Goal: Information Seeking & Learning: Understand process/instructions

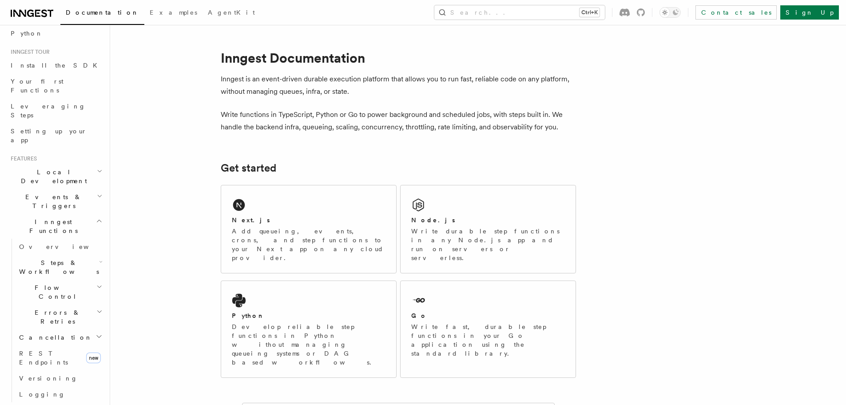
scroll to position [57, 0]
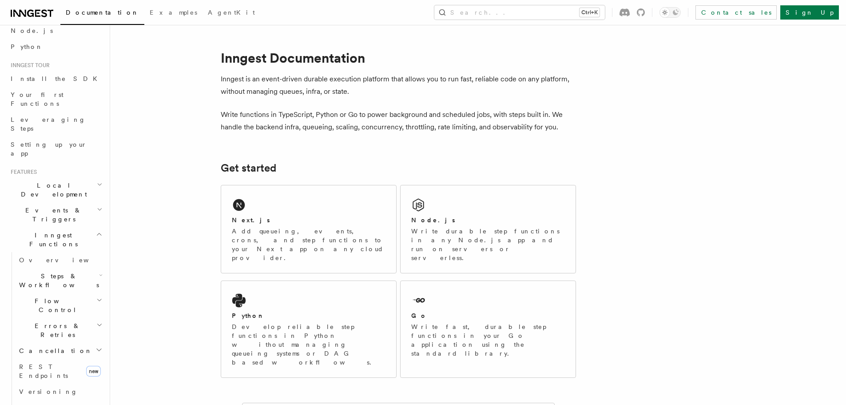
click at [96, 231] on icon "button" at bounding box center [99, 234] width 7 height 7
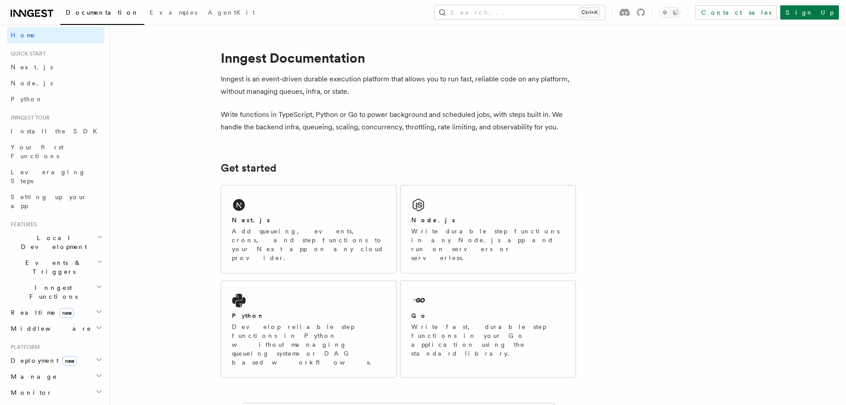
scroll to position [0, 0]
click at [545, 15] on button "Search... Ctrl+K" at bounding box center [519, 12] width 171 height 14
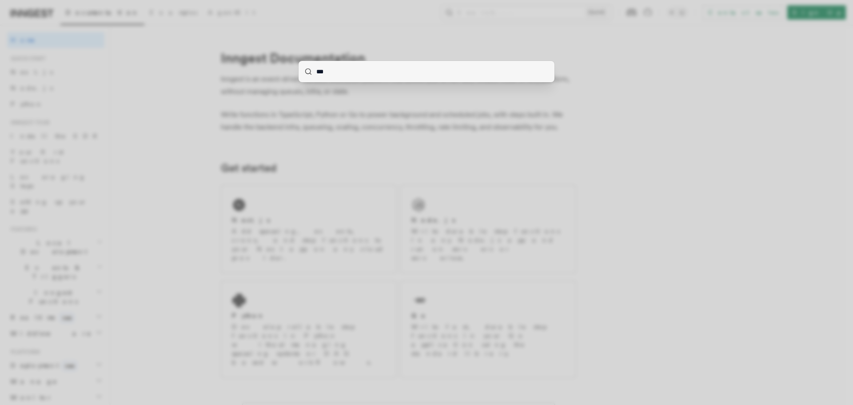
type input "****"
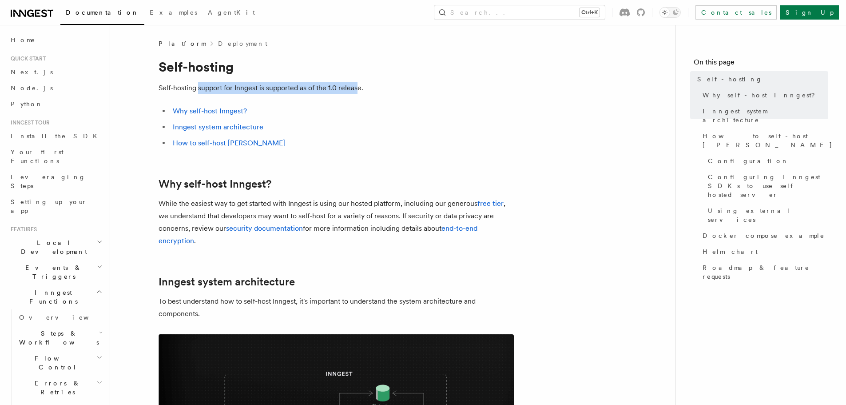
drag, startPoint x: 198, startPoint y: 85, endPoint x: 357, endPoint y: 91, distance: 158.7
click at [357, 91] on p "Self-hosting support for Inngest is supported as of the 1.0 release." at bounding box center [336, 88] width 355 height 12
click at [364, 91] on p "Self-hosting support for Inngest is supported as of the 1.0 release." at bounding box center [336, 88] width 355 height 12
drag, startPoint x: 343, startPoint y: 89, endPoint x: 352, endPoint y: 89, distance: 8.9
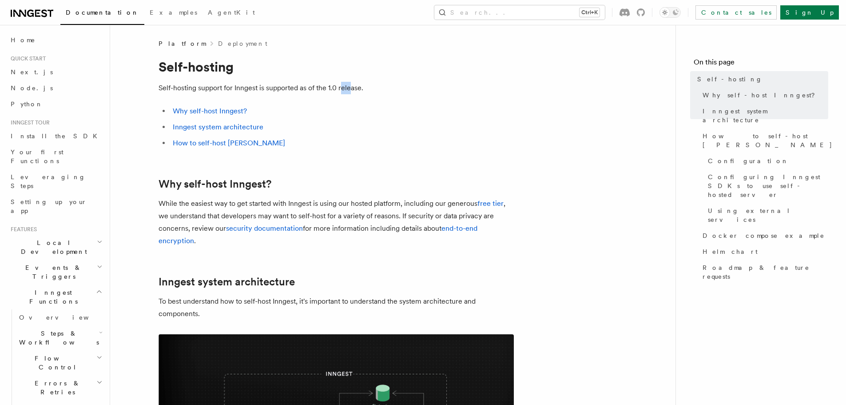
click at [352, 89] on p "Self-hosting support for Inngest is supported as of the 1.0 release." at bounding box center [336, 88] width 355 height 12
click at [325, 89] on p "Self-hosting support for Inngest is supported as of the 1.0 release." at bounding box center [336, 88] width 355 height 12
drag, startPoint x: 301, startPoint y: 89, endPoint x: 343, endPoint y: 88, distance: 42.2
click at [343, 88] on p "Self-hosting support for Inngest is supported as of the 1.0 release." at bounding box center [336, 88] width 355 height 12
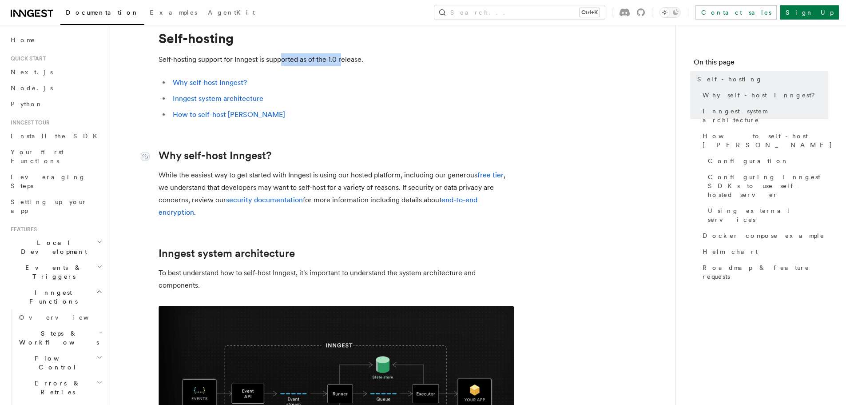
scroll to position [44, 0]
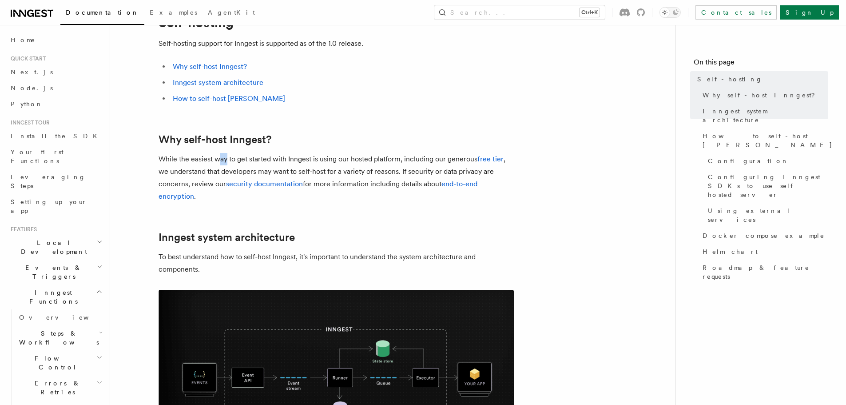
click at [307, 165] on p "While the easiest way to get started with Inngest is using our hosted platform,…" at bounding box center [336, 178] width 355 height 50
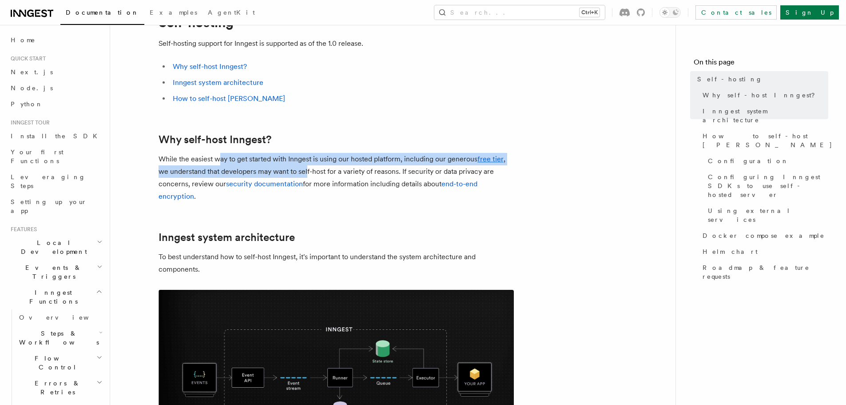
click at [328, 161] on p "While the easiest way to get started with Inngest is using our hosted platform,…" at bounding box center [336, 178] width 355 height 50
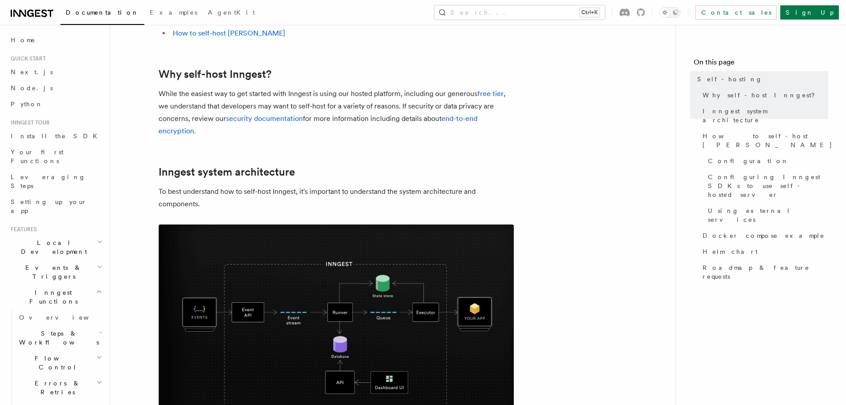
scroll to position [133, 0]
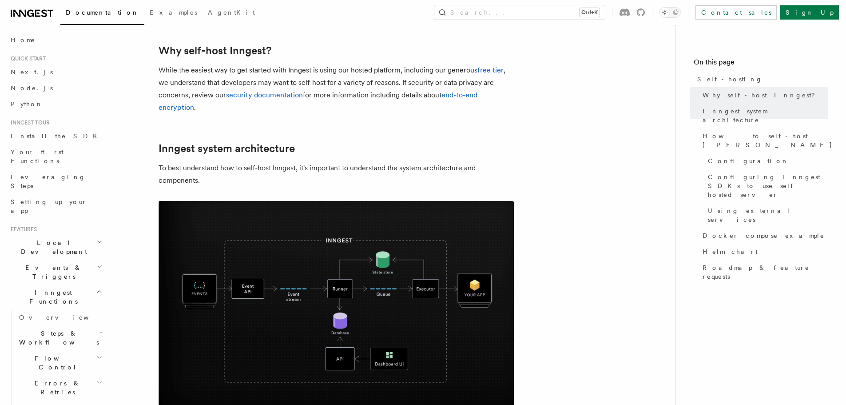
click at [319, 305] on img at bounding box center [336, 307] width 355 height 213
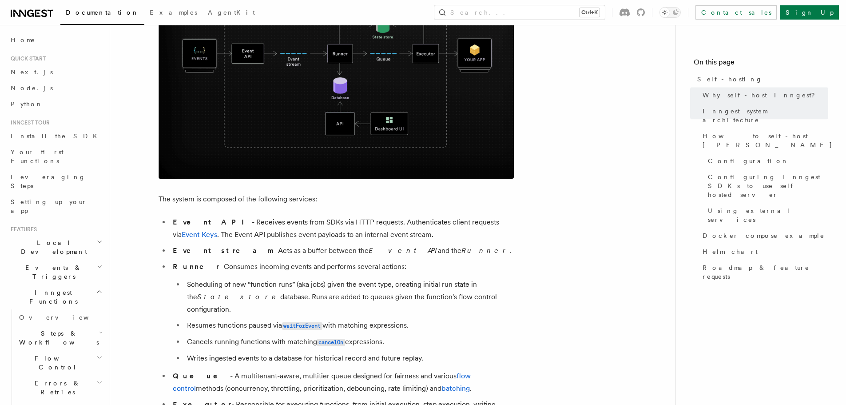
scroll to position [400, 0]
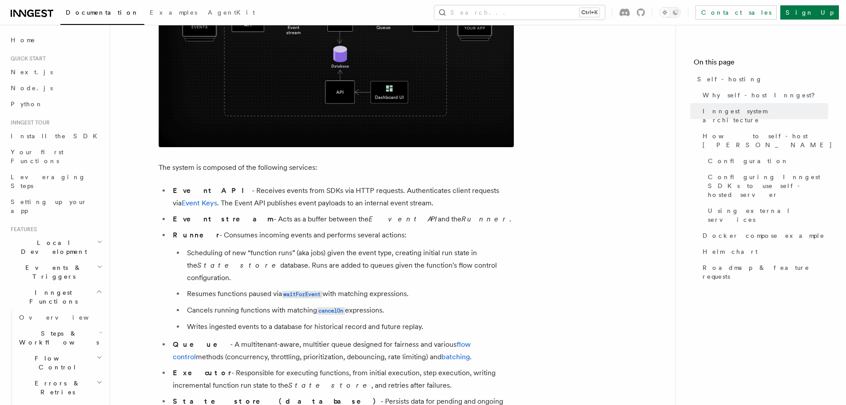
drag, startPoint x: 200, startPoint y: 169, endPoint x: 259, endPoint y: 167, distance: 58.7
click at [259, 167] on p "The system is composed of the following services:" at bounding box center [336, 167] width 355 height 12
drag, startPoint x: 252, startPoint y: 191, endPoint x: 281, endPoint y: 191, distance: 28.9
click at [281, 191] on li "Event API - Receives events from SDKs via HTTP requests. Authenticates client r…" at bounding box center [342, 196] width 344 height 25
click at [268, 191] on li "Event API - Receives events from SDKs via HTTP requests. Authenticates client r…" at bounding box center [342, 196] width 344 height 25
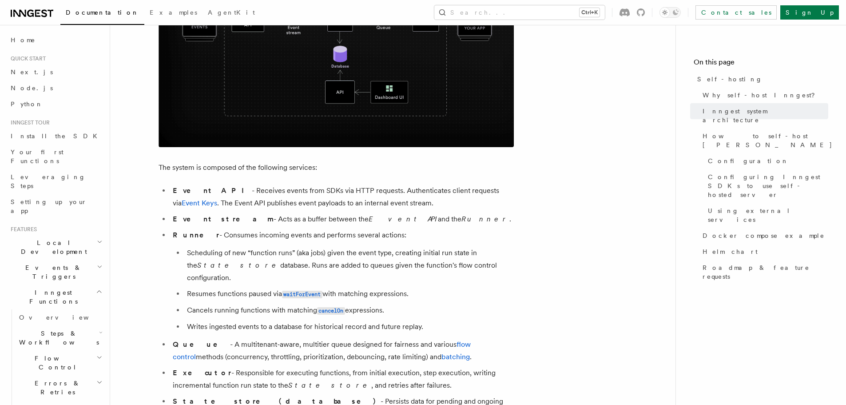
drag, startPoint x: 251, startPoint y: 191, endPoint x: 304, endPoint y: 191, distance: 53.3
click at [304, 191] on li "Event API - Receives events from SDKs via HTTP requests. Authenticates client r…" at bounding box center [342, 196] width 344 height 25
click at [318, 191] on li "Event API - Receives events from SDKs via HTTP requests. Authenticates client r…" at bounding box center [342, 196] width 344 height 25
drag, startPoint x: 375, startPoint y: 189, endPoint x: 426, endPoint y: 188, distance: 51.5
click at [426, 188] on li "Event API - Receives events from SDKs via HTTP requests. Authenticates client r…" at bounding box center [342, 196] width 344 height 25
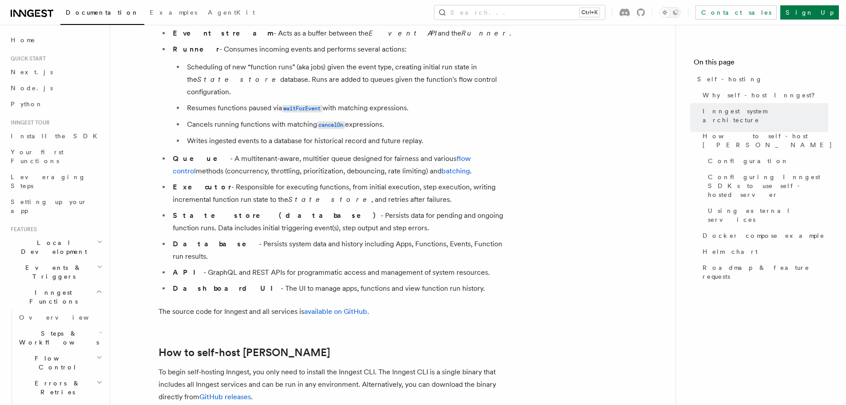
scroll to position [666, 0]
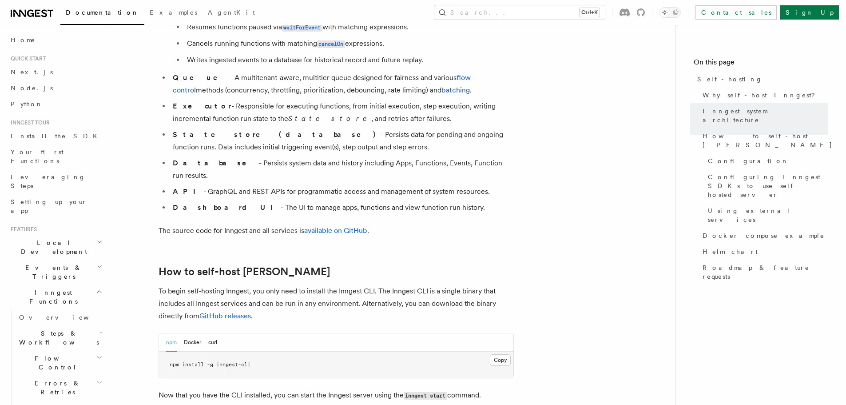
drag, startPoint x: 203, startPoint y: 119, endPoint x: 236, endPoint y: 123, distance: 33.6
click at [236, 130] on strong "State store (database)" at bounding box center [277, 134] width 208 height 8
drag, startPoint x: 186, startPoint y: 172, endPoint x: 226, endPoint y: 173, distance: 40.4
click at [225, 173] on ul "Event API - Receives events from SDKs via HTTP requests. Authenticates client r…" at bounding box center [336, 66] width 355 height 296
click at [250, 201] on li "Dashboard UI - The UI to manage apps, functions and view function run history." at bounding box center [342, 207] width 344 height 12
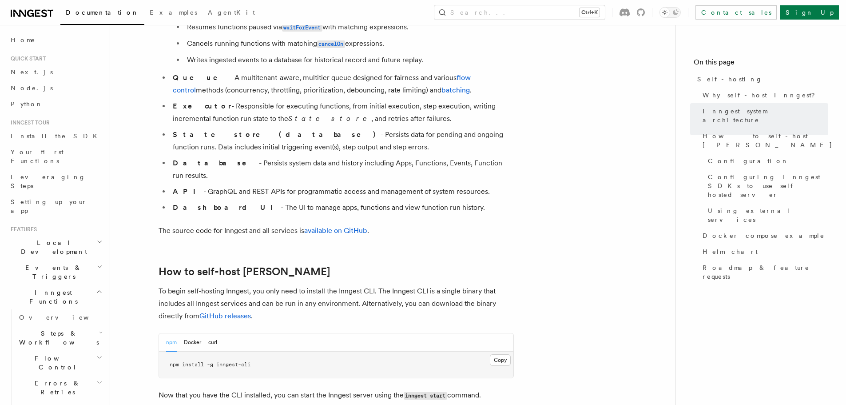
drag, startPoint x: 246, startPoint y: 182, endPoint x: 401, endPoint y: 184, distance: 154.6
click at [371, 201] on li "Dashboard UI - The UI to manage apps, functions and view function run history." at bounding box center [342, 207] width 344 height 12
click at [410, 201] on li "Dashboard UI - The UI to manage apps, functions and view function run history." at bounding box center [342, 207] width 344 height 12
click at [457, 201] on li "Dashboard UI - The UI to manage apps, functions and view function run history." at bounding box center [342, 207] width 344 height 12
click at [468, 201] on li "Dashboard UI - The UI to manage apps, functions and view function run history." at bounding box center [342, 207] width 344 height 12
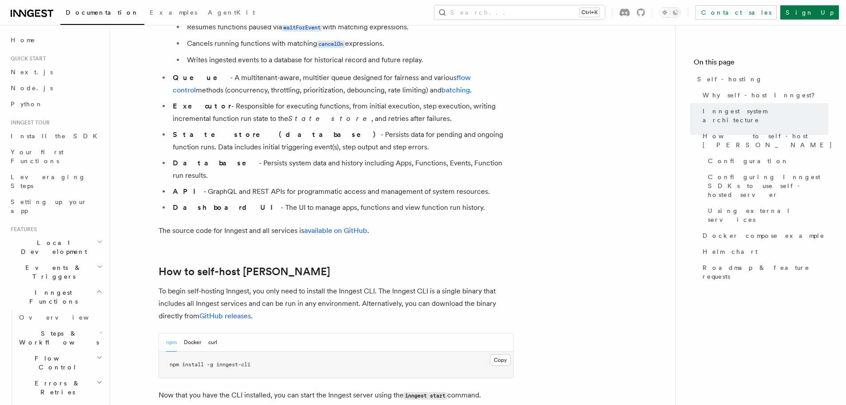
drag, startPoint x: 261, startPoint y: 338, endPoint x: 157, endPoint y: 342, distance: 104.5
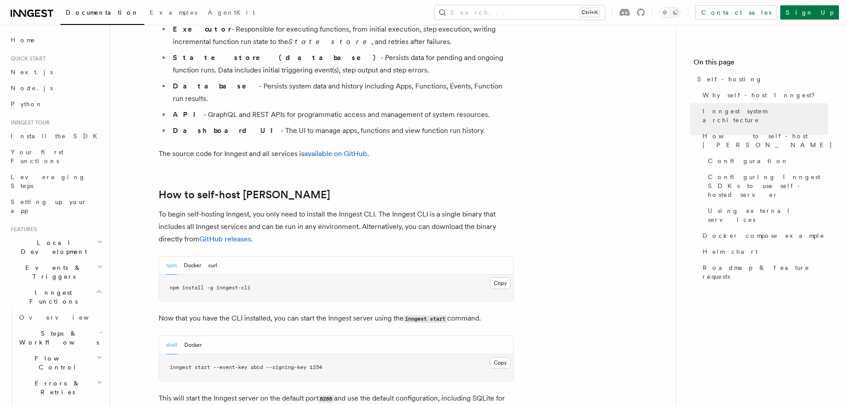
scroll to position [755, 0]
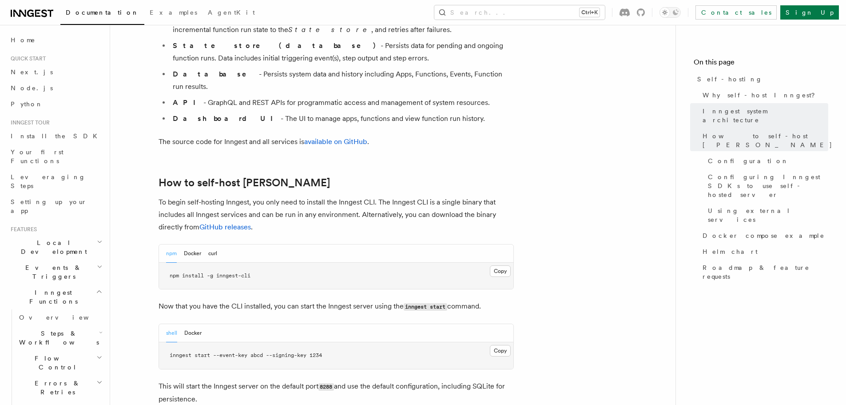
copy span "npm install -g inngest-cli"
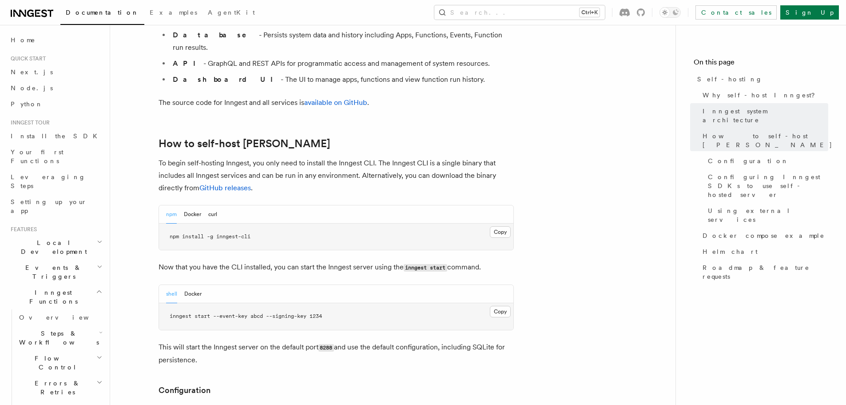
scroll to position [844, 0]
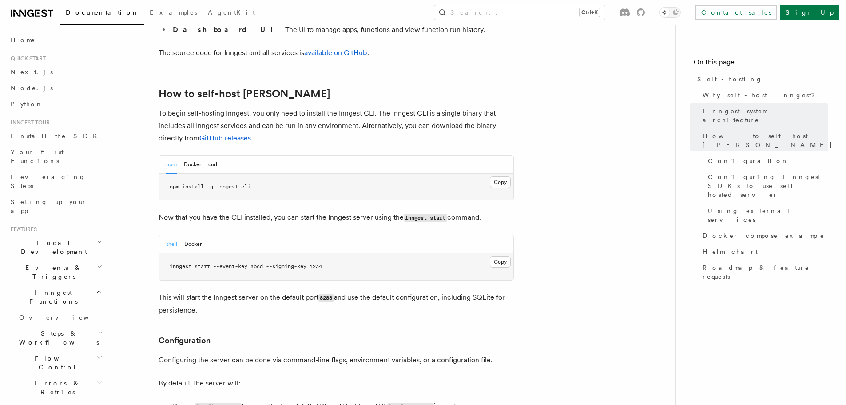
drag, startPoint x: 260, startPoint y: 195, endPoint x: 411, endPoint y: 193, distance: 151.5
click at [411, 211] on p "Now that you have the CLI installed, you can start the Inngest server using the…" at bounding box center [336, 217] width 355 height 13
click at [411, 214] on code "inngest start" at bounding box center [426, 218] width 44 height 8
drag, startPoint x: 378, startPoint y: 195, endPoint x: 438, endPoint y: 195, distance: 59.5
click at [438, 211] on p "Now that you have the CLI installed, you can start the Inngest server using the…" at bounding box center [336, 217] width 355 height 13
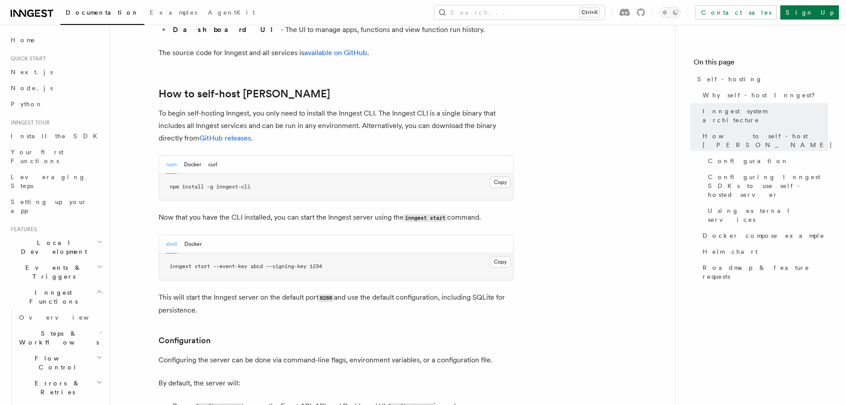
click at [438, 214] on code "inngest start" at bounding box center [426, 218] width 44 height 8
drag, startPoint x: 215, startPoint y: 246, endPoint x: 366, endPoint y: 249, distance: 151.9
click at [366, 253] on pre "inngest start --event-key abcd --signing-key 1234" at bounding box center [336, 266] width 354 height 27
click at [298, 263] on span "inngest start --event-key abcd --signing-key 1234" at bounding box center [246, 266] width 152 height 6
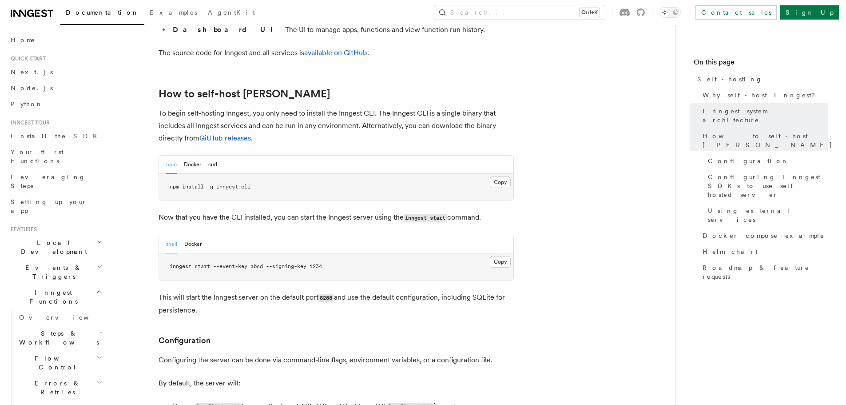
click at [298, 263] on span "inngest start --event-key abcd --signing-key 1234" at bounding box center [246, 266] width 152 height 6
drag, startPoint x: 203, startPoint y: 183, endPoint x: 388, endPoint y: 194, distance: 184.6
click at [390, 211] on p "Now that you have the CLI installed, you can start the Inngest server using the…" at bounding box center [336, 217] width 355 height 13
drag, startPoint x: 359, startPoint y: 191, endPoint x: 442, endPoint y: 193, distance: 82.6
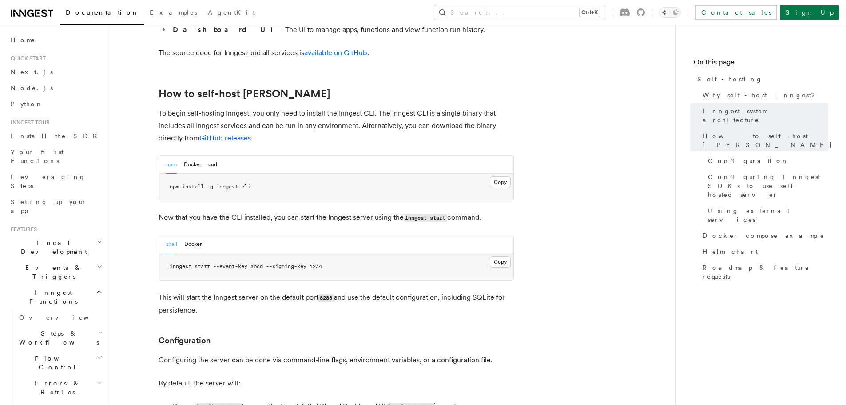
click at [442, 211] on p "Now that you have the CLI installed, you can start the Inngest server using the…" at bounding box center [336, 217] width 355 height 13
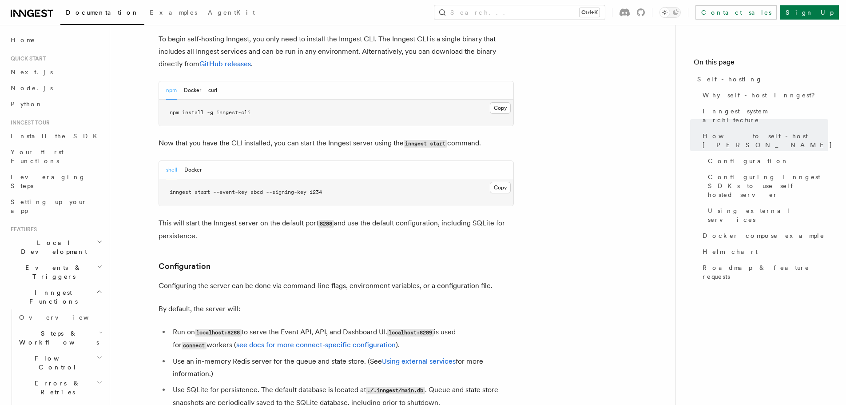
scroll to position [933, 0]
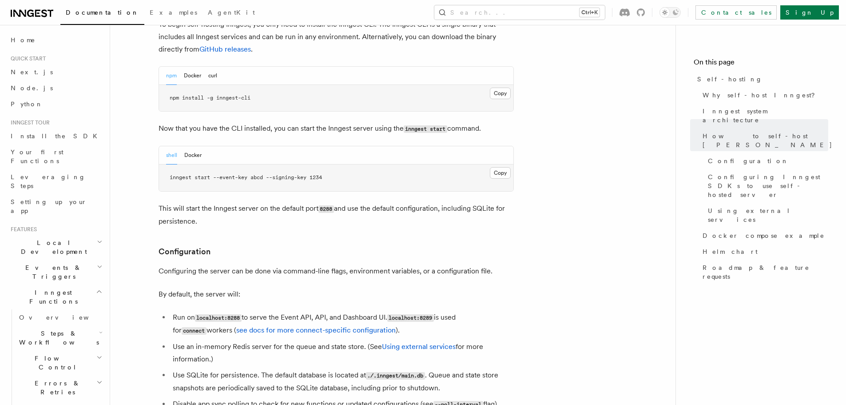
drag, startPoint x: 267, startPoint y: 188, endPoint x: 298, endPoint y: 187, distance: 31.5
click at [298, 202] on p "This will start the Inngest server on the default port 8288 and use the default…" at bounding box center [336, 214] width 355 height 25
drag, startPoint x: 326, startPoint y: 183, endPoint x: 375, endPoint y: 186, distance: 49.4
click at [375, 202] on p "This will start the Inngest server on the default port 8288 and use the default…" at bounding box center [336, 214] width 355 height 25
click at [435, 202] on p "This will start the Inngest server on the default port 8288 and use the default…" at bounding box center [336, 214] width 355 height 25
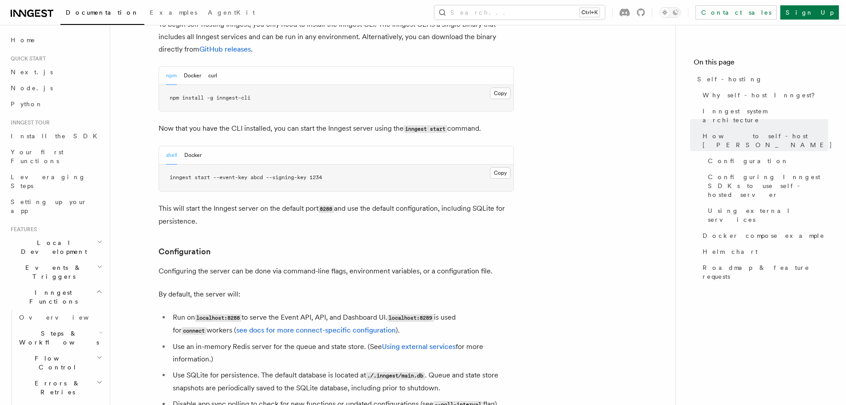
drag, startPoint x: 387, startPoint y: 185, endPoint x: 430, endPoint y: 185, distance: 43.1
click at [430, 202] on p "This will start the Inngest server on the default port 8288 and use the default…" at bounding box center [336, 214] width 355 height 25
click at [451, 202] on p "This will start the Inngest server on the default port 8288 and use the default…" at bounding box center [336, 214] width 355 height 25
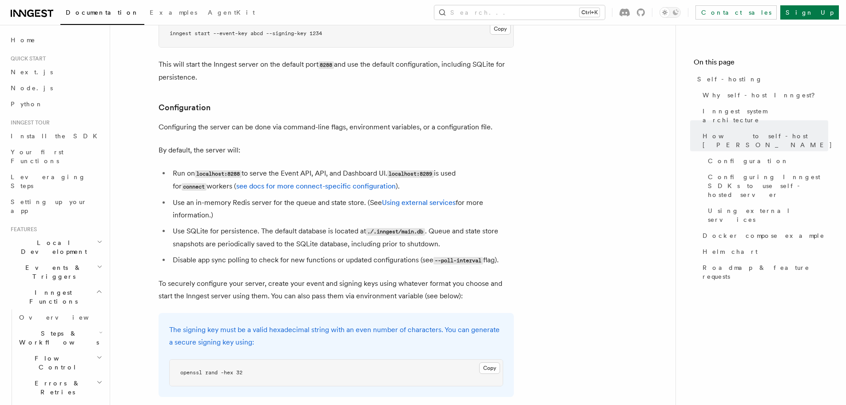
scroll to position [1110, 0]
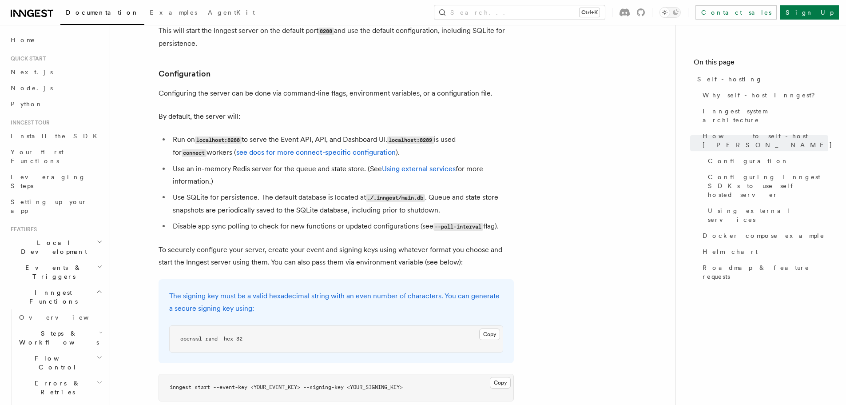
drag, startPoint x: 214, startPoint y: 72, endPoint x: 370, endPoint y: 72, distance: 155.9
click at [370, 87] on p "Configuring the server can be done via command-line flags, environment variable…" at bounding box center [336, 93] width 355 height 12
click at [385, 87] on p "Configuring the server can be done via command-line flags, environment variable…" at bounding box center [336, 93] width 355 height 12
drag, startPoint x: 347, startPoint y: 69, endPoint x: 409, endPoint y: 70, distance: 61.3
click at [409, 87] on p "Configuring the server can be done via command-line flags, environment variable…" at bounding box center [336, 93] width 355 height 12
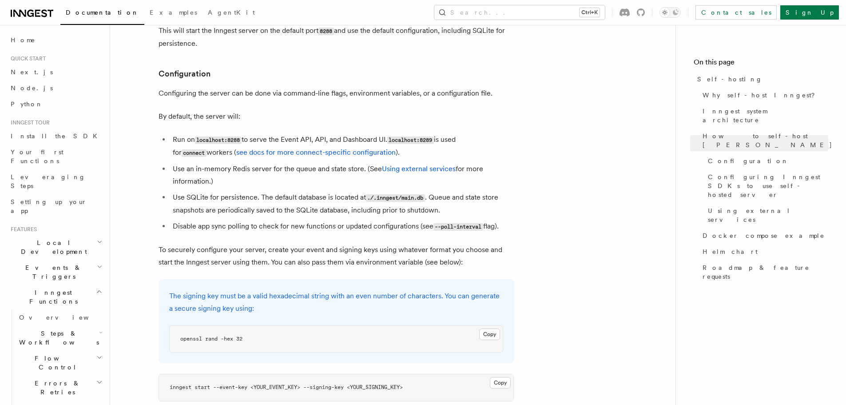
drag, startPoint x: 193, startPoint y: 91, endPoint x: 247, endPoint y: 88, distance: 53.4
click at [247, 110] on p "By default, the server will:" at bounding box center [336, 116] width 355 height 12
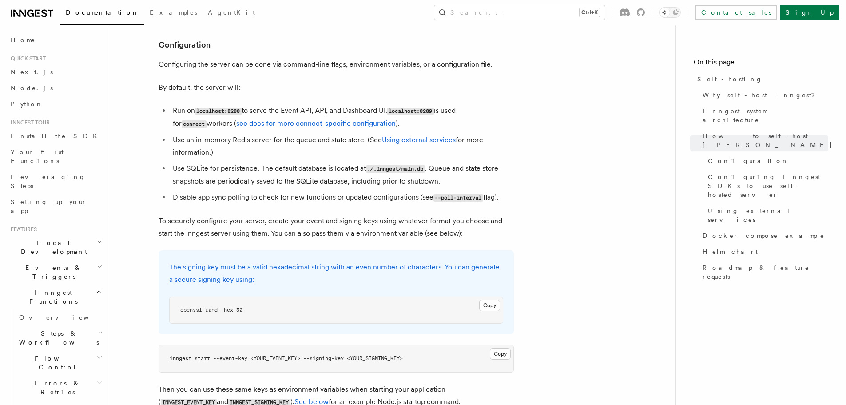
scroll to position [1155, 0]
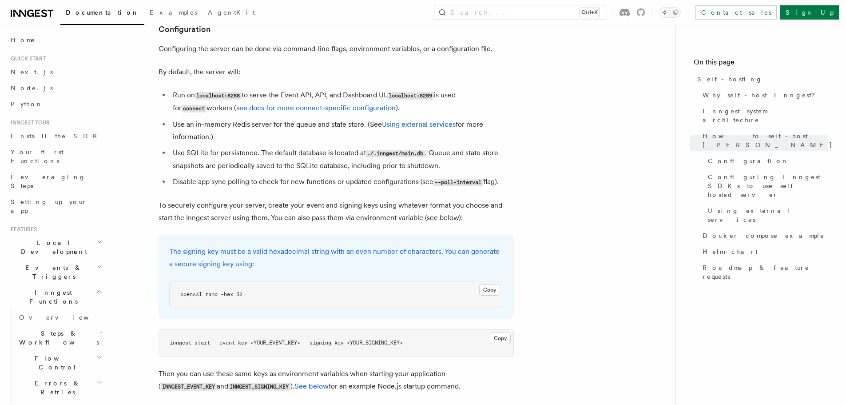
drag, startPoint x: 381, startPoint y: 92, endPoint x: 428, endPoint y: 92, distance: 47.1
click at [428, 92] on ul "Run on localhost:8288 to serve the Event API, API, and Dashboard UI. localhost:…" at bounding box center [336, 138] width 355 height 99
drag, startPoint x: 301, startPoint y: 136, endPoint x: 347, endPoint y: 137, distance: 46.6
click at [347, 147] on li "Use SQLite for persistence. The default database is located at ./.inngest/main.…" at bounding box center [342, 159] width 344 height 25
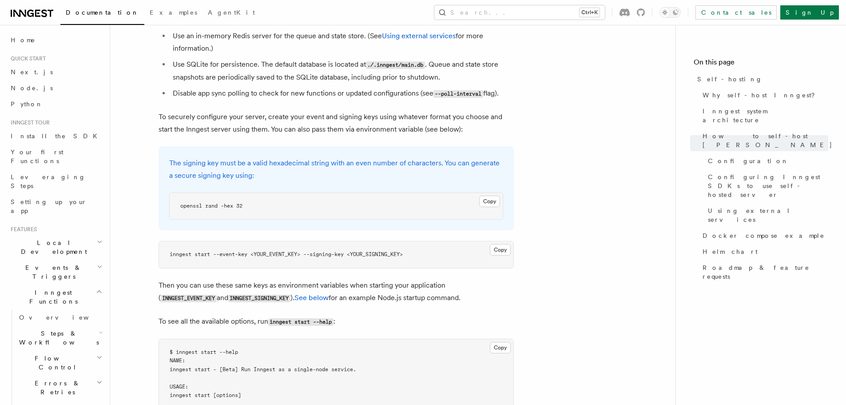
scroll to position [1244, 0]
drag, startPoint x: 275, startPoint y: 99, endPoint x: 395, endPoint y: 107, distance: 120.6
click at [395, 110] on p "To securely configure your server, create your event and signing keys using wha…" at bounding box center [336, 122] width 355 height 25
drag, startPoint x: 373, startPoint y: 95, endPoint x: 421, endPoint y: 95, distance: 48.0
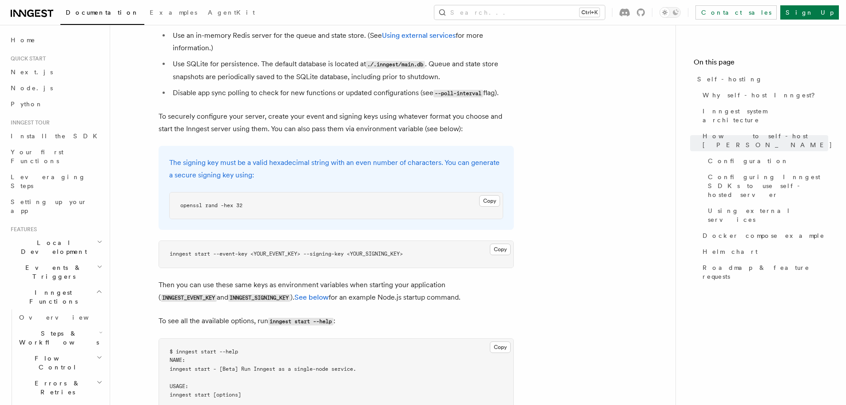
click at [421, 110] on p "To securely configure your server, create your event and signing keys using wha…" at bounding box center [336, 122] width 355 height 25
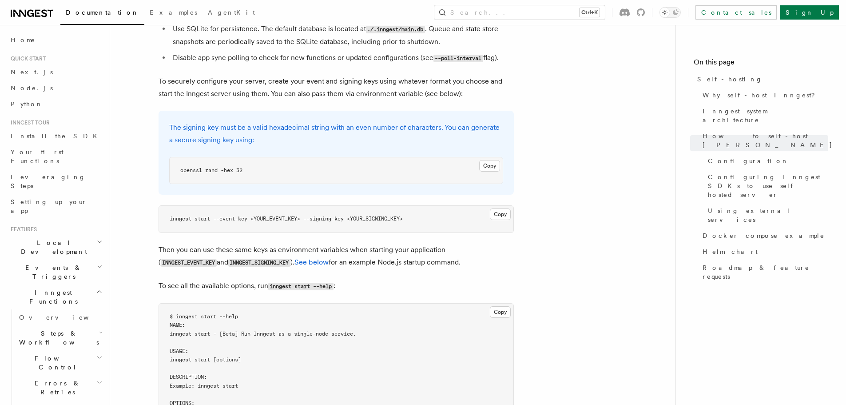
scroll to position [1333, 0]
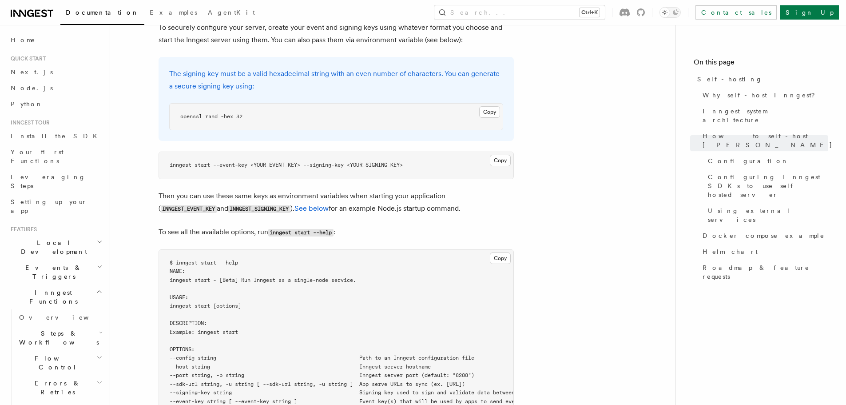
drag, startPoint x: 197, startPoint y: 91, endPoint x: 251, endPoint y: 87, distance: 54.3
click at [251, 103] on pre "openssl rand -hex 32" at bounding box center [336, 116] width 333 height 27
click at [239, 75] on div "The signing key must be a valid hexadecimal string with an even number of chara…" at bounding box center [336, 99] width 355 height 84
drag, startPoint x: 171, startPoint y: 145, endPoint x: 232, endPoint y: 147, distance: 60.4
click at [232, 152] on pre "inngest start --event-key <YOUR_EVENT_KEY> --signing-key <YOUR_SIGNING_KEY>" at bounding box center [336, 165] width 354 height 27
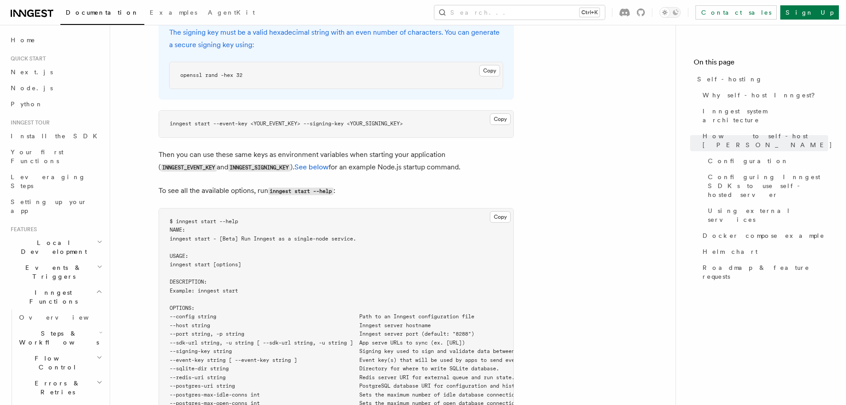
scroll to position [1421, 0]
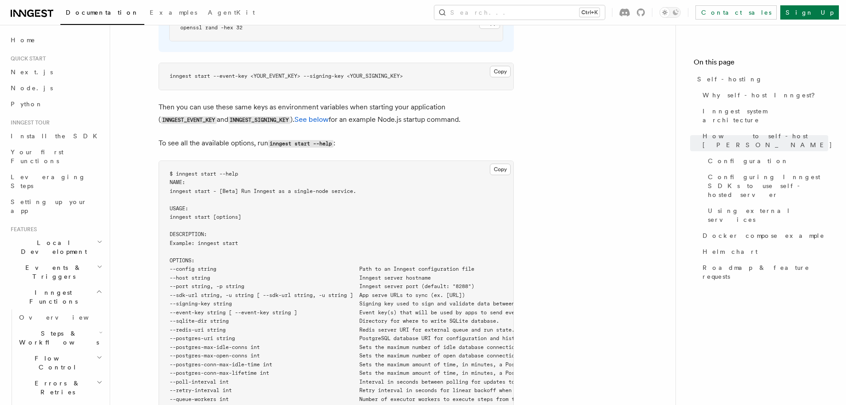
drag, startPoint x: 243, startPoint y: 72, endPoint x: 367, endPoint y: 78, distance: 124.5
click at [367, 101] on p "Then you can use these same keys as environment variables when starting your ap…" at bounding box center [336, 113] width 355 height 25
drag, startPoint x: 393, startPoint y: 76, endPoint x: 464, endPoint y: 78, distance: 71.1
click at [464, 101] on p "Then you can use these same keys as environment variables when starting your ap…" at bounding box center [336, 113] width 355 height 25
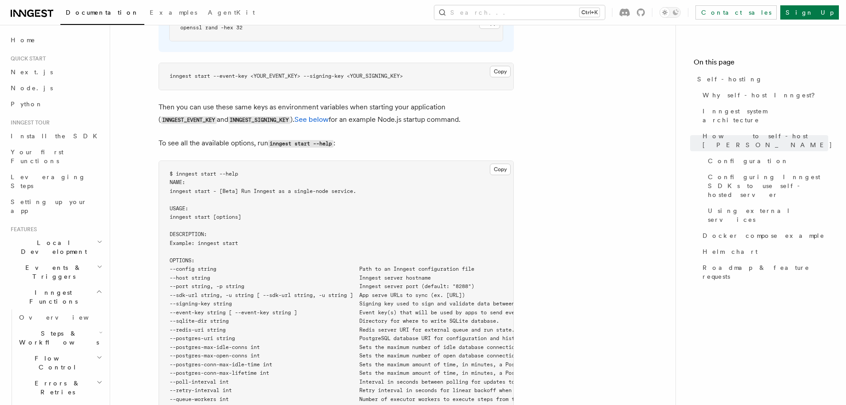
click at [464, 101] on p "Then you can use these same keys as environment variables when starting your ap…" at bounding box center [336, 113] width 355 height 25
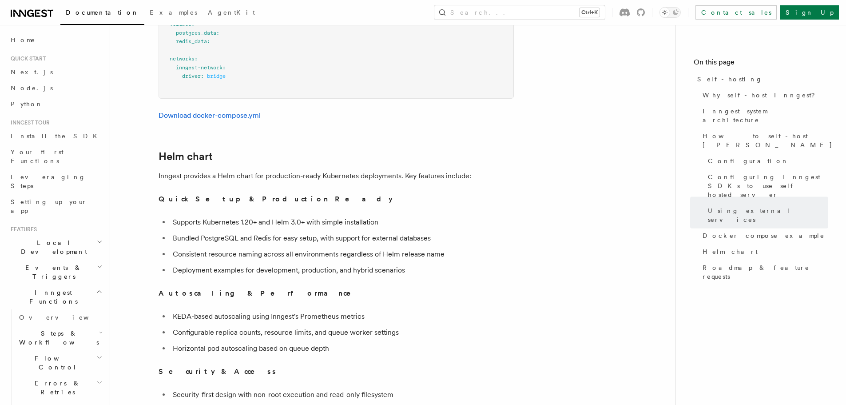
scroll to position [2932, 0]
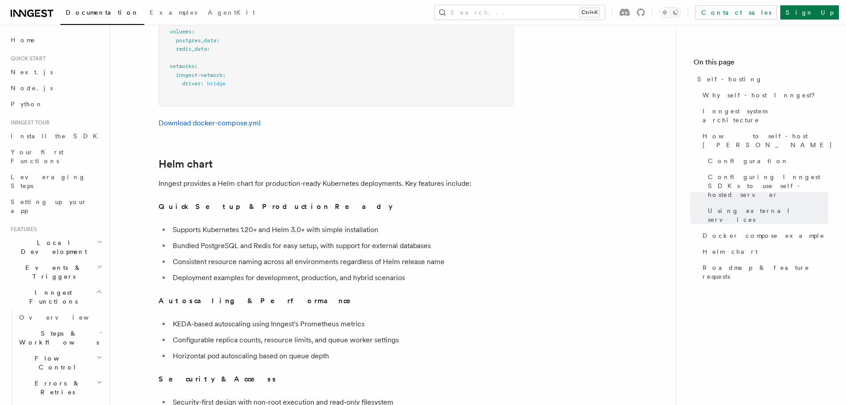
drag, startPoint x: 175, startPoint y: 188, endPoint x: 266, endPoint y: 188, distance: 91.5
click at [266, 200] on p "Quick Setup & Production Ready" at bounding box center [336, 206] width 355 height 12
click at [235, 223] on li "Supports Kubernetes 1.20+ and Helm 3.0+ with simple installation" at bounding box center [342, 229] width 344 height 12
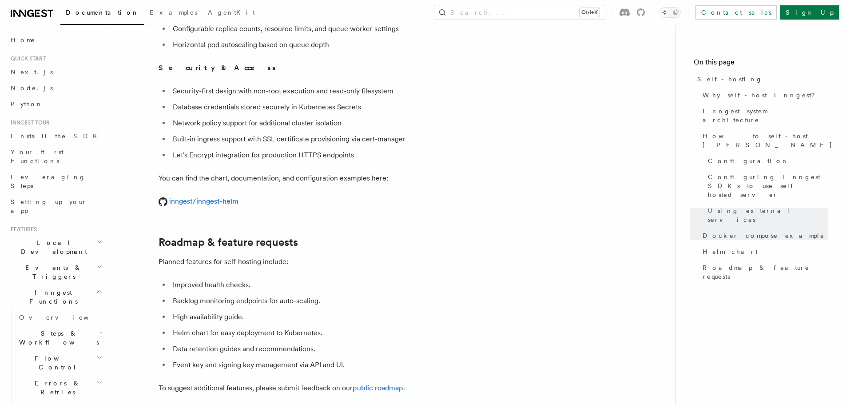
drag, startPoint x: 212, startPoint y: 238, endPoint x: 227, endPoint y: 236, distance: 14.8
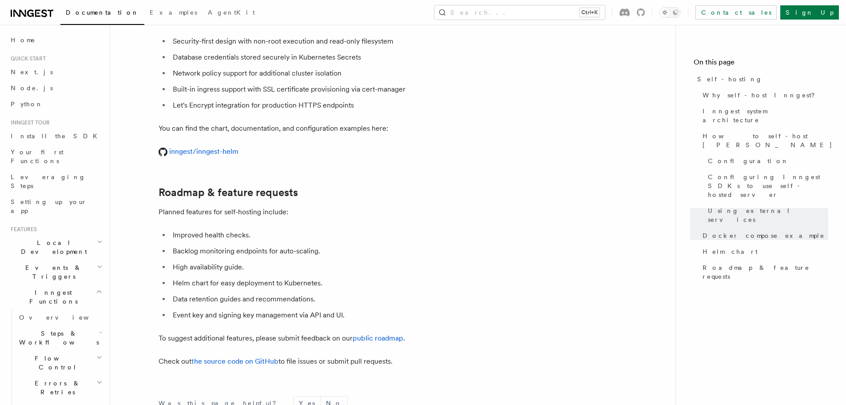
scroll to position [3376, 0]
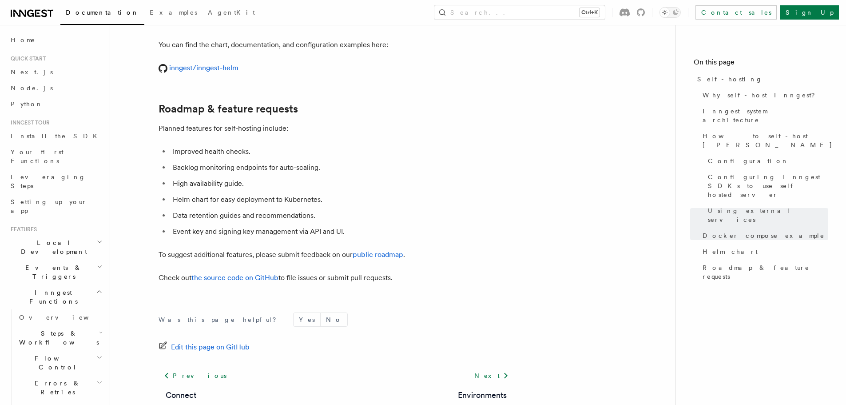
click at [201, 161] on li "Backlog monitoring endpoints for auto-scaling." at bounding box center [342, 167] width 344 height 12
click at [214, 145] on li "Improved health checks." at bounding box center [342, 151] width 344 height 12
drag, startPoint x: 190, startPoint y: 154, endPoint x: 265, endPoint y: 158, distance: 75.2
click at [265, 158] on ul "Improved health checks. Backlog monitoring endpoints for auto-scaling. High ava…" at bounding box center [336, 191] width 355 height 92
click at [228, 161] on li "Backlog monitoring endpoints for auto-scaling." at bounding box center [342, 167] width 344 height 12
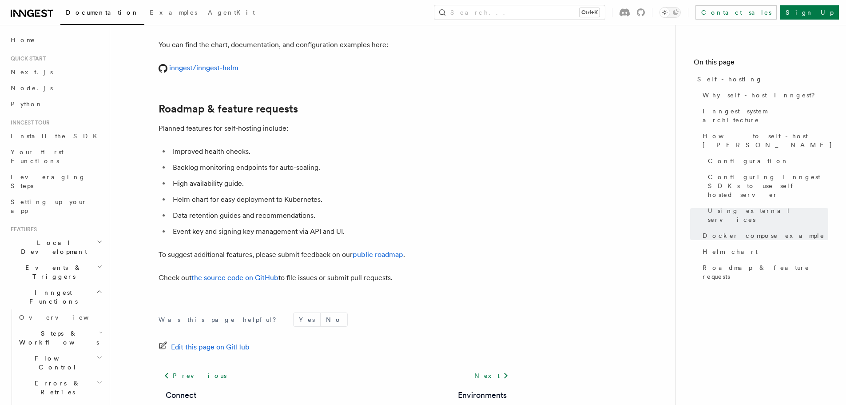
click at [228, 161] on li "Backlog monitoring endpoints for auto-scaling." at bounding box center [342, 167] width 344 height 12
click at [185, 177] on li "High availability guide." at bounding box center [342, 183] width 344 height 12
click at [203, 177] on li "High availability guide." at bounding box center [342, 183] width 344 height 12
click at [220, 193] on li "Helm chart for easy deployment to Kubernetes." at bounding box center [342, 199] width 344 height 12
drag, startPoint x: 199, startPoint y: 182, endPoint x: 244, endPoint y: 183, distance: 45.3
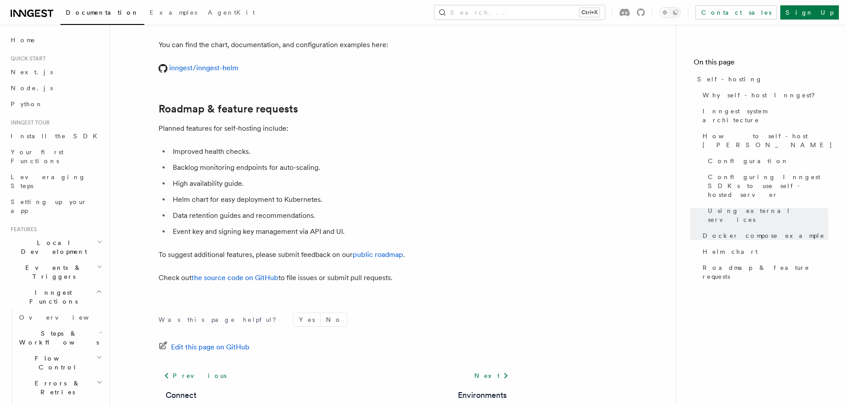
click at [244, 193] on li "Helm chart for easy deployment to Kubernetes." at bounding box center [342, 199] width 344 height 12
click at [183, 193] on li "Helm chart for easy deployment to Kubernetes." at bounding box center [342, 199] width 344 height 12
drag, startPoint x: 158, startPoint y: 200, endPoint x: 258, endPoint y: 205, distance: 100.0
click at [258, 205] on ul "Improved health checks. Backlog monitoring endpoints for auto-scaling. High ava…" at bounding box center [336, 191] width 355 height 92
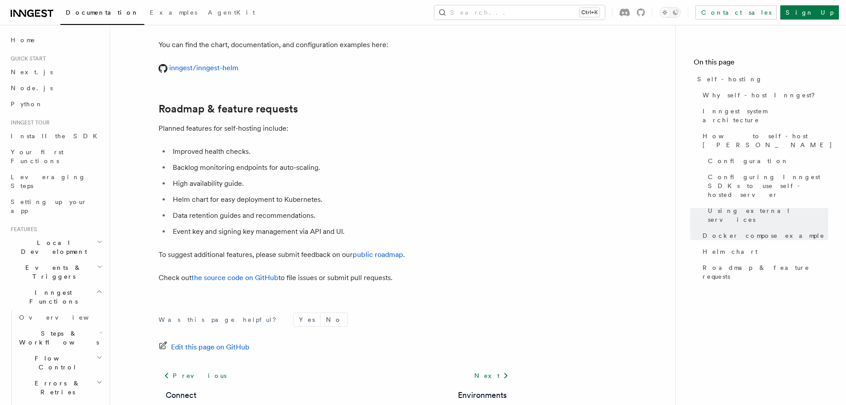
click at [257, 209] on li "Data retention guides and recommendations." at bounding box center [342, 215] width 344 height 12
click at [232, 209] on li "Data retention guides and recommendations." at bounding box center [342, 215] width 344 height 12
drag, startPoint x: 232, startPoint y: 200, endPoint x: 207, endPoint y: 206, distance: 26.4
click at [230, 209] on li "Data retention guides and recommendations." at bounding box center [342, 215] width 344 height 12
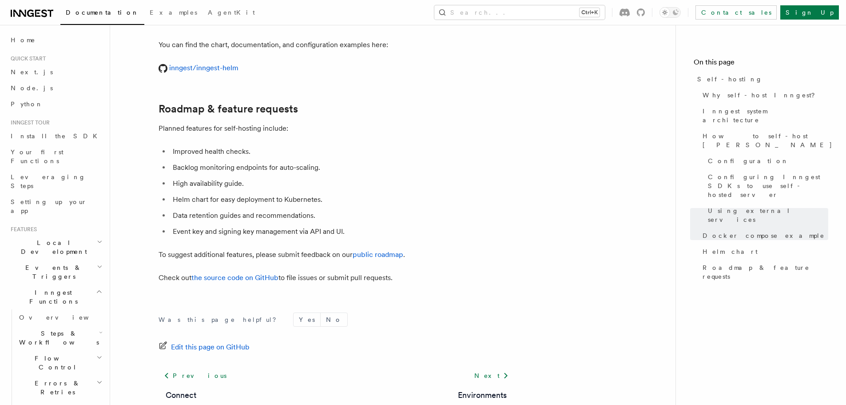
click at [204, 206] on ul "Improved health checks. Backlog monitoring endpoints for auto-scaling. High ava…" at bounding box center [336, 191] width 355 height 92
click at [198, 225] on li "Event key and signing key management via API and UI." at bounding box center [342, 231] width 344 height 12
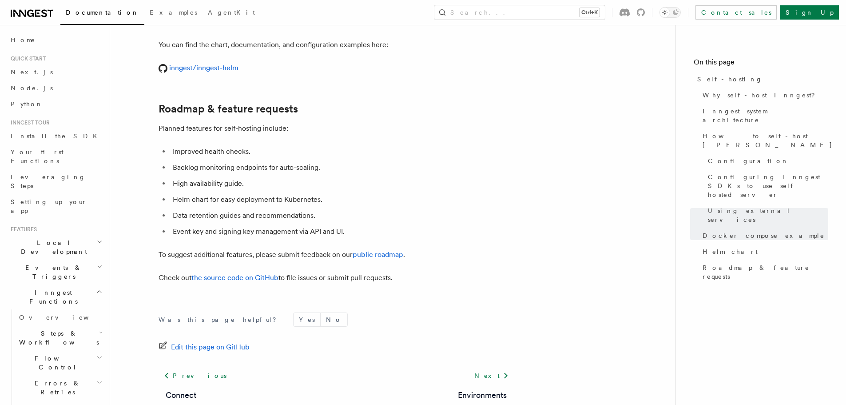
drag, startPoint x: 168, startPoint y: 214, endPoint x: 397, endPoint y: 211, distance: 229.2
click at [400, 212] on ul "Improved health checks. Backlog monitoring endpoints for auto-scaling. High ava…" at bounding box center [336, 191] width 355 height 92
click at [397, 225] on li "Event key and signing key management via API and UI." at bounding box center [342, 231] width 344 height 12
drag, startPoint x: 378, startPoint y: 211, endPoint x: 126, endPoint y: 212, distance: 251.9
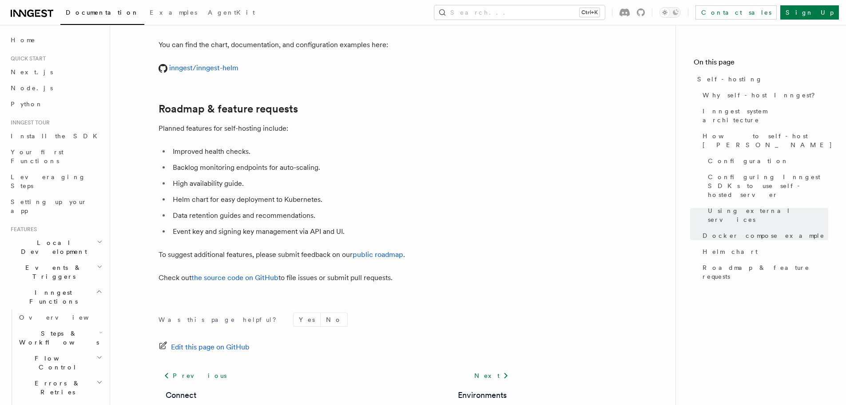
drag, startPoint x: 155, startPoint y: 237, endPoint x: 240, endPoint y: 236, distance: 84.8
click at [240, 248] on p "To suggest additional features, please submit feedback on our public roadmap ." at bounding box center [336, 254] width 355 height 12
click at [314, 248] on p "To suggest additional features, please submit feedback on our public roadmap ." at bounding box center [336, 254] width 355 height 12
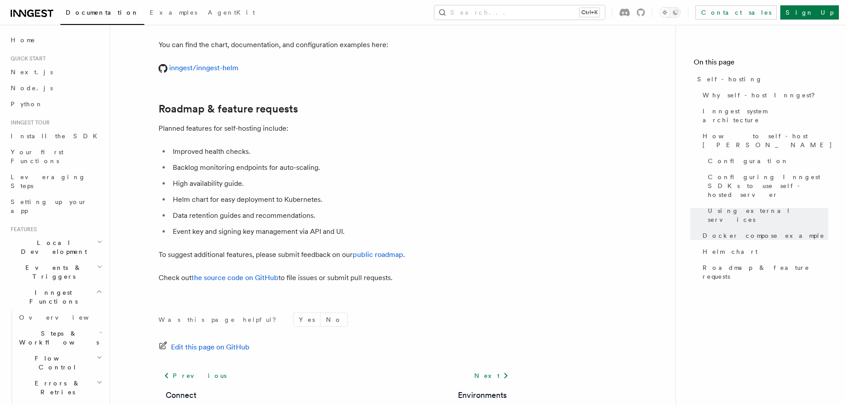
click at [314, 248] on p "To suggest additional features, please submit feedback on our public roadmap ." at bounding box center [336, 254] width 355 height 12
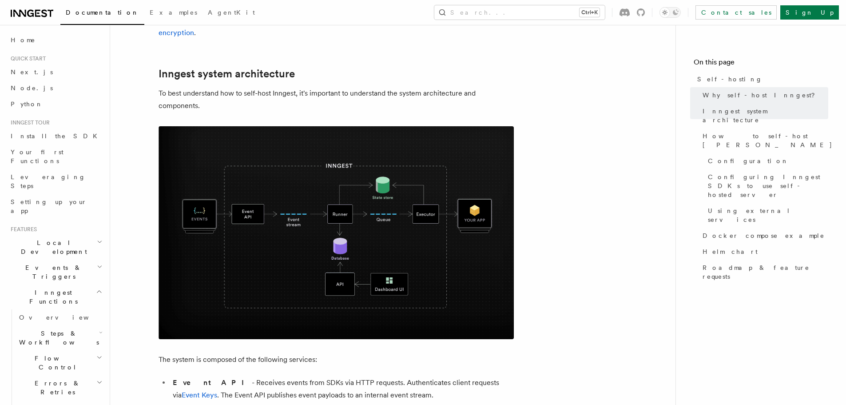
scroll to position [0, 0]
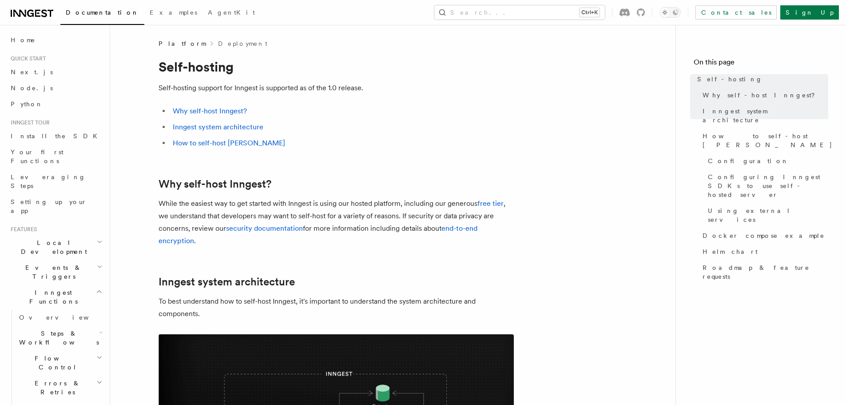
click at [513, 139] on li "How to self-host Inngest" at bounding box center [342, 143] width 344 height 12
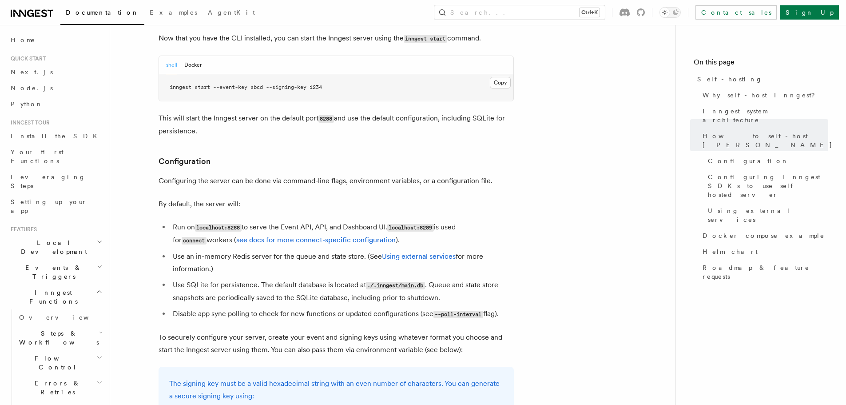
click at [239, 224] on code "localhost:8288" at bounding box center [218, 228] width 47 height 8
drag, startPoint x: 243, startPoint y: 204, endPoint x: 198, endPoint y: 200, distance: 44.6
click at [198, 224] on code "localhost:8288" at bounding box center [218, 228] width 47 height 8
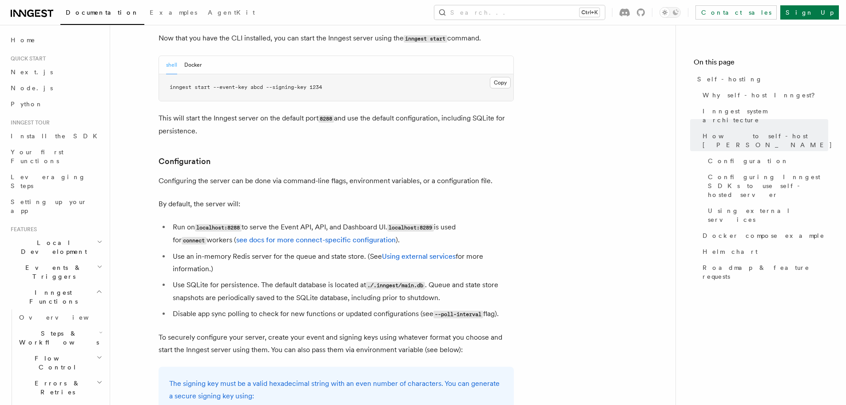
copy code "localhost:8288"
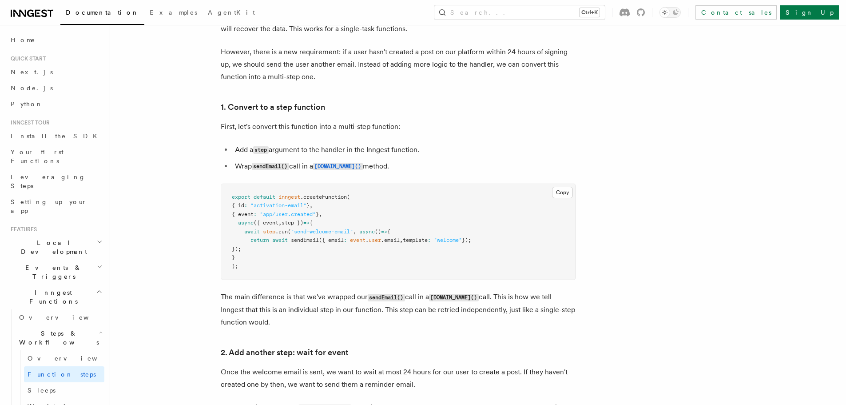
scroll to position [533, 0]
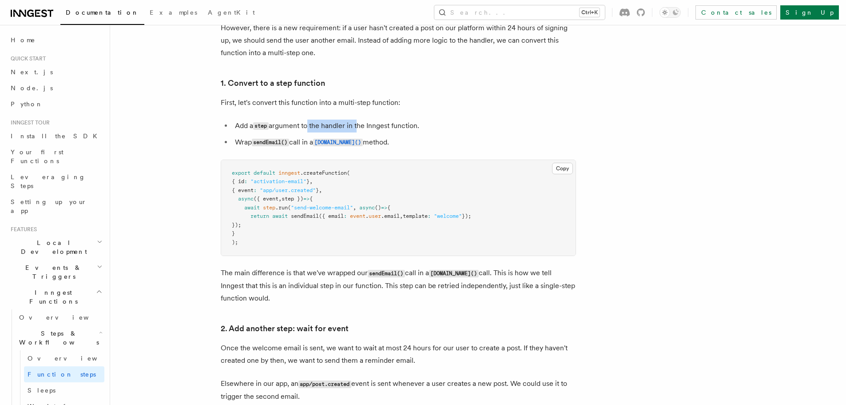
drag, startPoint x: 306, startPoint y: 121, endPoint x: 363, endPoint y: 122, distance: 56.9
click at [359, 123] on li "Add a step argument to the handler in the Inngest function." at bounding box center [404, 125] width 344 height 13
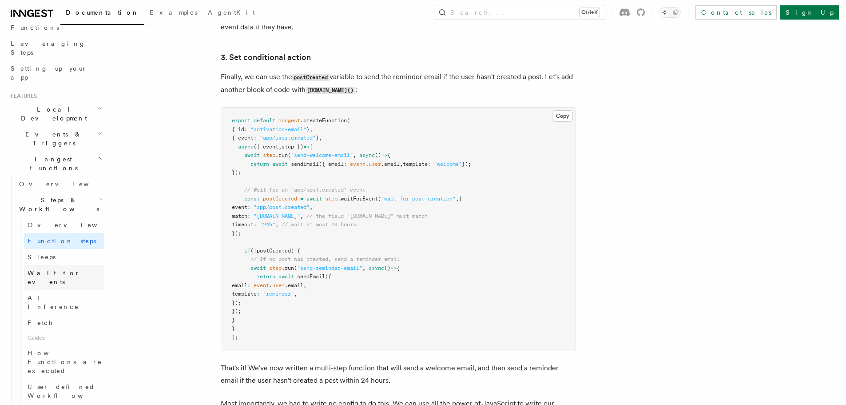
scroll to position [178, 0]
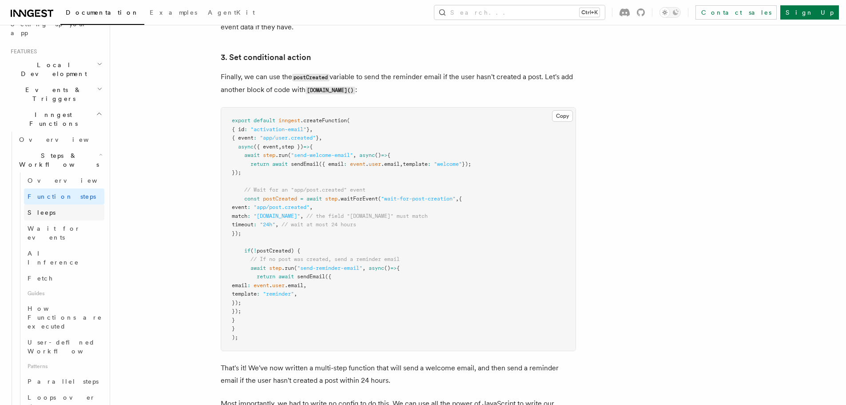
click at [39, 208] on span "Sleeps" at bounding box center [42, 212] width 28 height 9
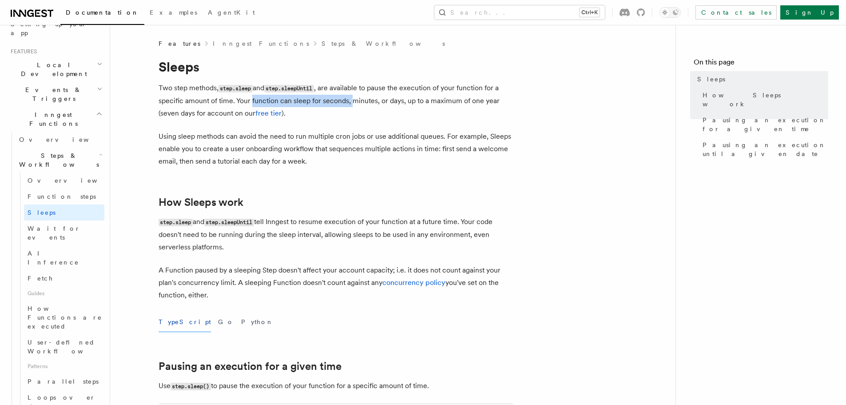
drag, startPoint x: 251, startPoint y: 97, endPoint x: 353, endPoint y: 95, distance: 102.2
click at [353, 95] on p "Two step methods, step.sleep and step.sleepUntil , are available to pause the e…" at bounding box center [336, 101] width 355 height 38
drag, startPoint x: 373, startPoint y: 95, endPoint x: 417, endPoint y: 94, distance: 44.0
click at [400, 95] on p "Two step methods, step.sleep and step.sleepUntil , are available to pause the e…" at bounding box center [336, 101] width 355 height 38
drag, startPoint x: 188, startPoint y: 115, endPoint x: 208, endPoint y: 115, distance: 20.0
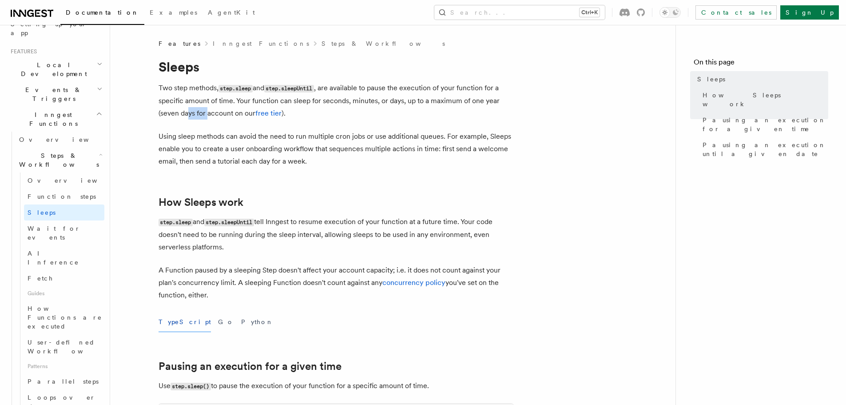
click at [208, 115] on p "Two step methods, step.sleep and step.sleepUntil , are available to pause the e…" at bounding box center [336, 101] width 355 height 38
drag, startPoint x: 432, startPoint y: 102, endPoint x: 464, endPoint y: 102, distance: 32.4
click at [463, 102] on p "Two step methods, step.sleep and step.sleepUntil , are available to pause the e…" at bounding box center [336, 101] width 355 height 38
click at [309, 113] on p "Two step methods, step.sleep and step.sleepUntil , are available to pause the e…" at bounding box center [336, 101] width 355 height 38
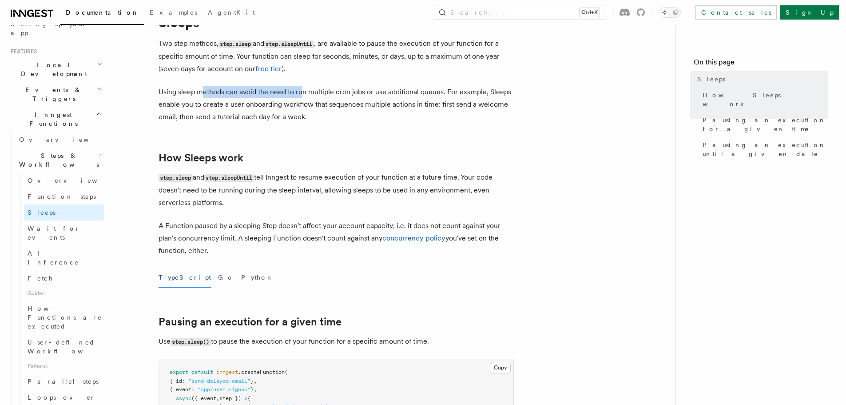
drag, startPoint x: 202, startPoint y: 98, endPoint x: 302, endPoint y: 97, distance: 100.4
click at [302, 96] on p "Using sleep methods can avoid the need to run multiple cron jobs or use additio…" at bounding box center [336, 104] width 355 height 37
click at [302, 97] on p "Using sleep methods can avoid the need to run multiple cron jobs or use additio…" at bounding box center [336, 104] width 355 height 37
drag, startPoint x: 337, startPoint y: 96, endPoint x: 373, endPoint y: 96, distance: 36.0
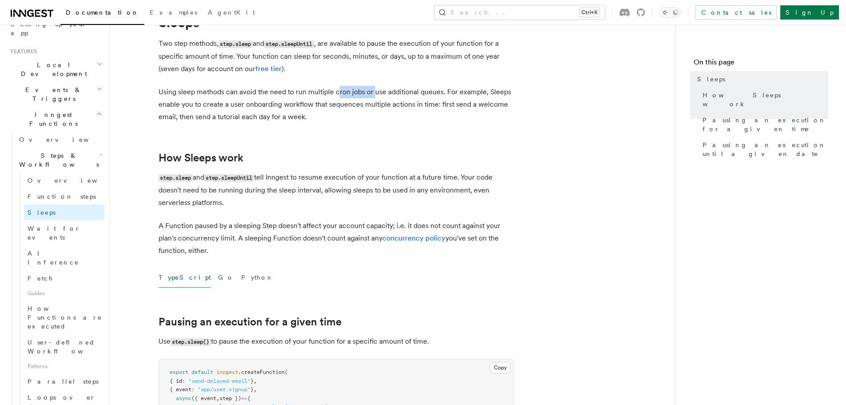
click at [373, 96] on p "Using sleep methods can avoid the need to run multiple cron jobs or use additio…" at bounding box center [336, 104] width 355 height 37
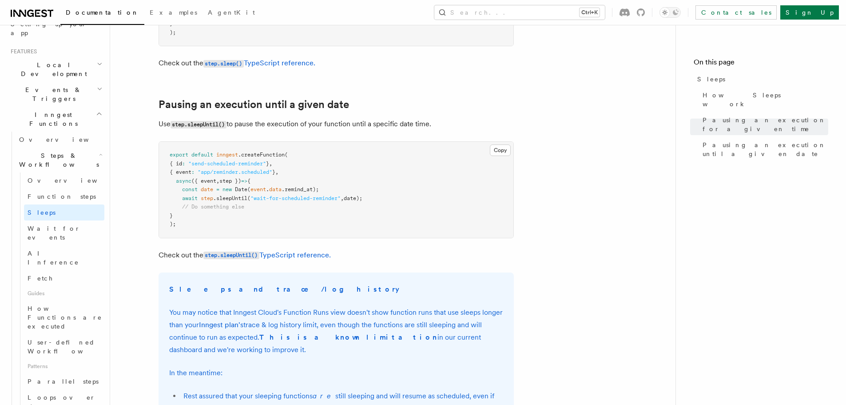
scroll to position [311, 0]
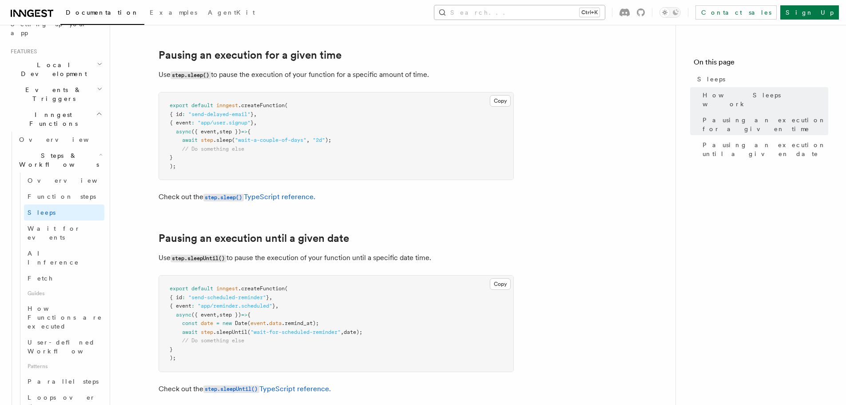
click at [563, 13] on button "Search... Ctrl+K" at bounding box center [519, 12] width 171 height 14
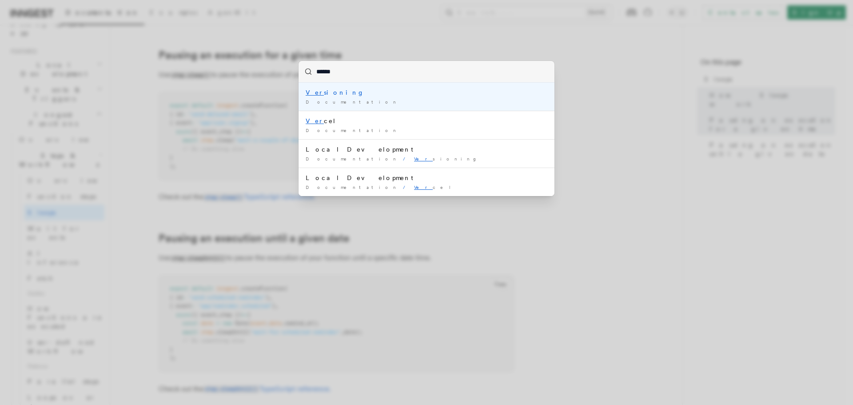
type input "*******"
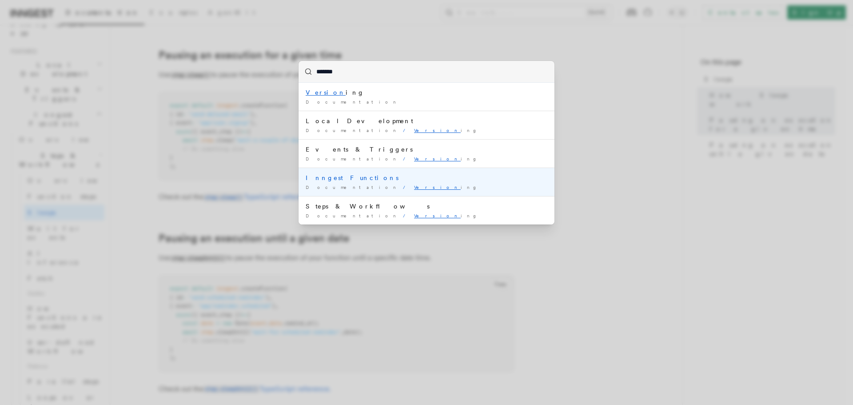
click at [385, 183] on li "Inngest Functions Documentation / Version ing /" at bounding box center [426, 181] width 256 height 28
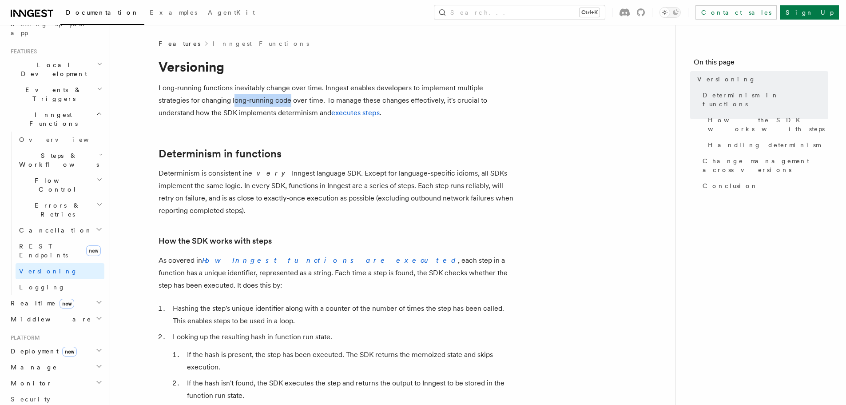
drag, startPoint x: 202, startPoint y: 97, endPoint x: 258, endPoint y: 94, distance: 56.0
click at [258, 94] on p "Long-running functions inevitably change over time. Inngest enables developers …" at bounding box center [336, 100] width 355 height 37
drag, startPoint x: 357, startPoint y: 101, endPoint x: 470, endPoint y: 104, distance: 113.3
click at [470, 104] on p "Long-running functions inevitably change over time. Inngest enables developers …" at bounding box center [336, 100] width 355 height 37
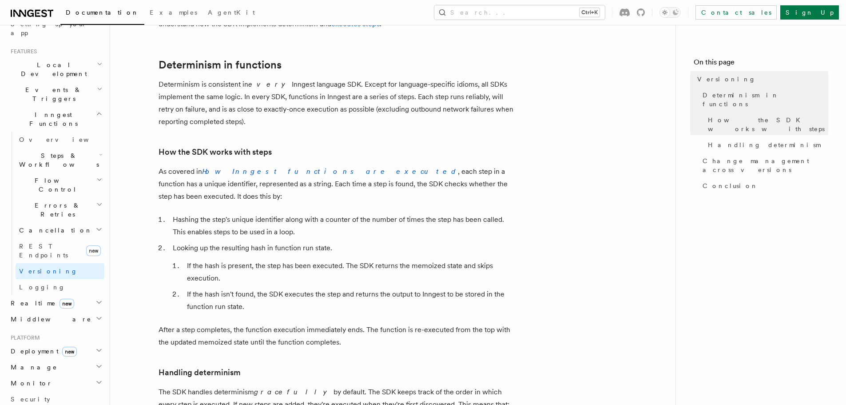
scroll to position [44, 0]
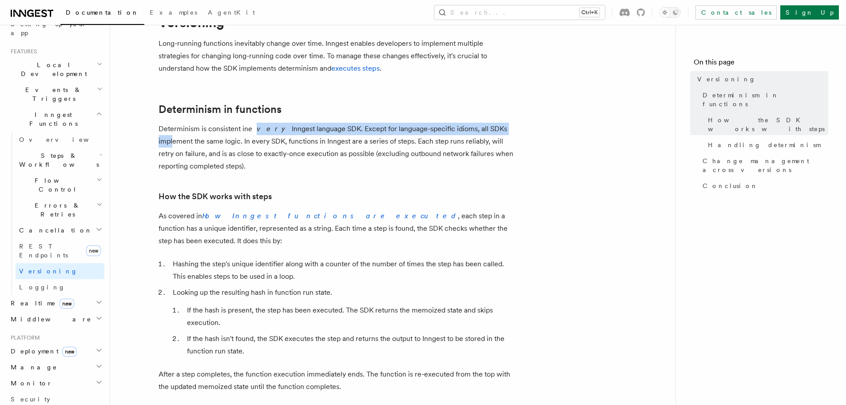
drag, startPoint x: 175, startPoint y: 138, endPoint x: 264, endPoint y: 131, distance: 89.6
click at [264, 131] on p "Determinism is consistent in every Inngest language SDK. Except for language-sp…" at bounding box center [336, 148] width 355 height 50
click at [264, 130] on em "every" at bounding box center [270, 128] width 44 height 8
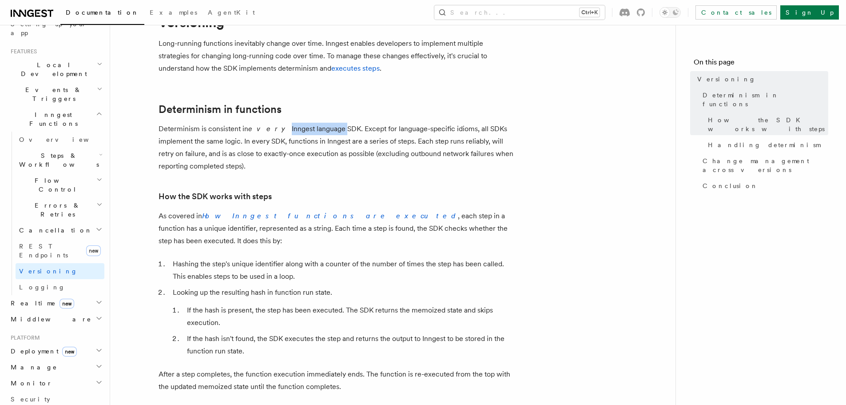
drag, startPoint x: 264, startPoint y: 128, endPoint x: 323, endPoint y: 124, distance: 58.7
click at [323, 124] on p "Determinism is consistent in every Inngest language SDK. Except for language-sp…" at bounding box center [336, 148] width 355 height 50
click at [412, 131] on p "Determinism is consistent in every Inngest language SDK. Except for language-sp…" at bounding box center [336, 148] width 355 height 50
drag, startPoint x: 374, startPoint y: 130, endPoint x: 447, endPoint y: 131, distance: 73.3
click at [447, 131] on p "Determinism is consistent in every Inngest language SDK. Except for language-sp…" at bounding box center [336, 148] width 355 height 50
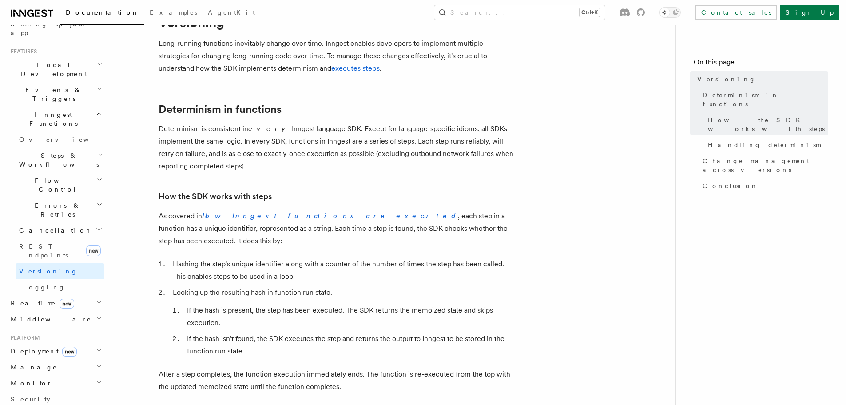
click at [488, 131] on p "Determinism is consistent in every Inngest language SDK. Except for language-sp…" at bounding box center [336, 148] width 355 height 50
drag, startPoint x: 437, startPoint y: 130, endPoint x: 531, endPoint y: 130, distance: 94.6
click at [181, 141] on p "Determinism is consistent in every Inngest language SDK. Except for language-sp…" at bounding box center [336, 148] width 355 height 50
drag, startPoint x: 193, startPoint y: 141, endPoint x: 310, endPoint y: 134, distance: 117.5
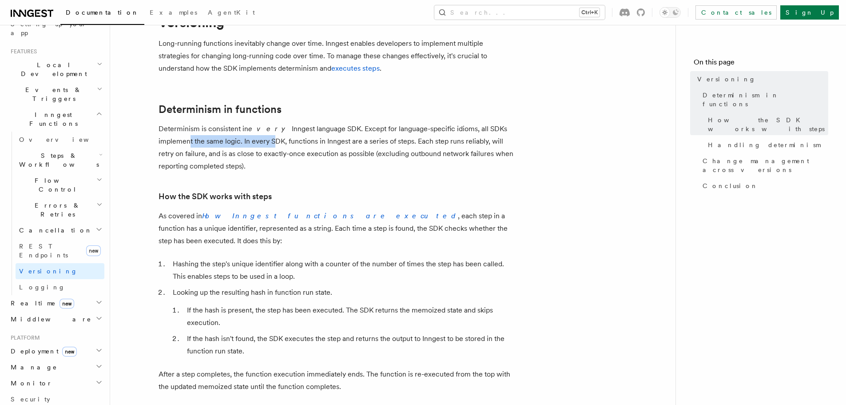
click at [286, 135] on p "Determinism is consistent in every Inngest language SDK. Except for language-sp…" at bounding box center [336, 148] width 355 height 50
click at [310, 134] on p "Determinism is consistent in every Inngest language SDK. Except for language-sp…" at bounding box center [336, 148] width 355 height 50
drag, startPoint x: 332, startPoint y: 138, endPoint x: 338, endPoint y: 138, distance: 6.2
click at [338, 138] on p "Determinism is consistent in every Inngest language SDK. Except for language-sp…" at bounding box center [336, 148] width 355 height 50
click at [371, 141] on p "Determinism is consistent in every Inngest language SDK. Except for language-sp…" at bounding box center [336, 148] width 355 height 50
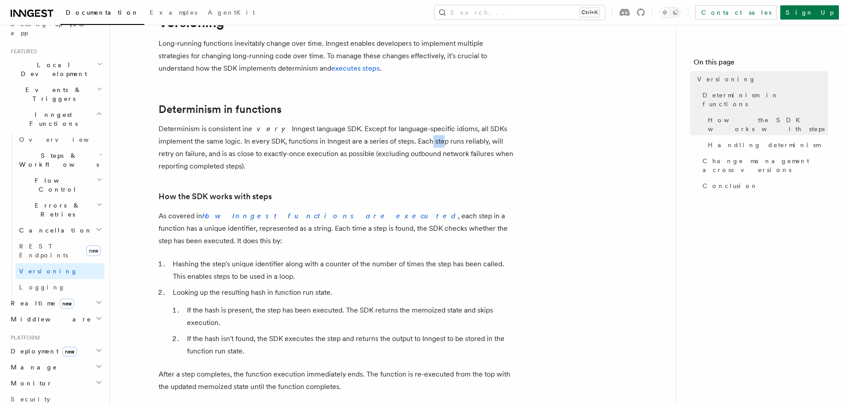
click at [441, 141] on p "Determinism is consistent in every Inngest language SDK. Except for language-sp…" at bounding box center [336, 148] width 355 height 50
drag, startPoint x: 430, startPoint y: 141, endPoint x: 462, endPoint y: 141, distance: 31.1
click at [462, 141] on p "Determinism is consistent in every Inngest language SDK. Except for language-sp…" at bounding box center [336, 148] width 355 height 50
click at [485, 140] on p "Determinism is consistent in every Inngest language SDK. Except for language-sp…" at bounding box center [336, 148] width 355 height 50
drag, startPoint x: 268, startPoint y: 155, endPoint x: 275, endPoint y: 154, distance: 6.8
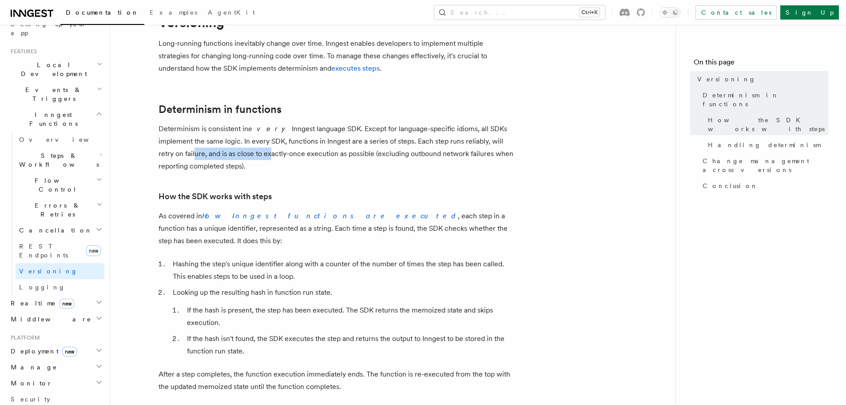
click at [268, 155] on p "Determinism is consistent in every Inngest language SDK. Except for language-sp…" at bounding box center [336, 148] width 355 height 50
click at [302, 152] on p "Determinism is consistent in every Inngest language SDK. Except for language-sp…" at bounding box center [336, 148] width 355 height 50
drag, startPoint x: 360, startPoint y: 155, endPoint x: 377, endPoint y: 155, distance: 16.4
click at [377, 155] on p "Determinism is consistent in every Inngest language SDK. Except for language-sp…" at bounding box center [336, 148] width 355 height 50
click at [443, 157] on p "Determinism is consistent in every Inngest language SDK. Except for language-sp…" at bounding box center [336, 148] width 355 height 50
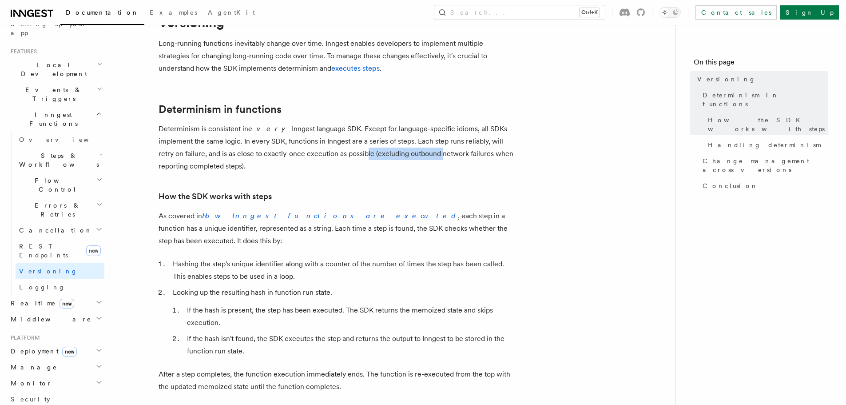
click at [443, 156] on p "Determinism is consistent in every Inngest language SDK. Except for language-sp…" at bounding box center [336, 148] width 355 height 50
click at [466, 157] on p "Determinism is consistent in every Inngest language SDK. Except for language-sp…" at bounding box center [336, 148] width 355 height 50
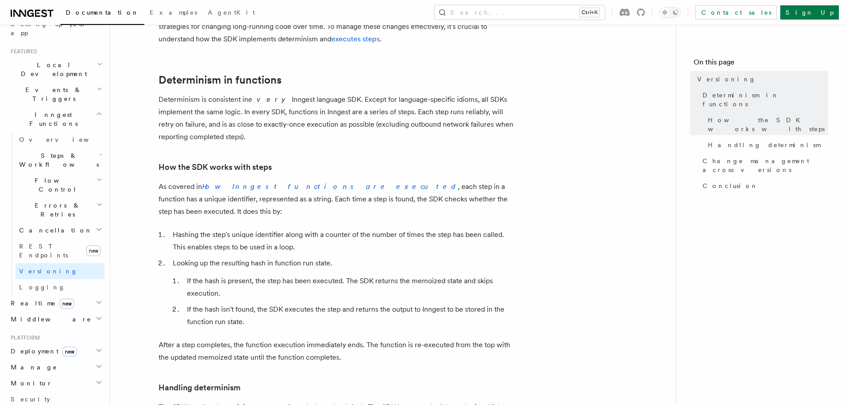
scroll to position [89, 0]
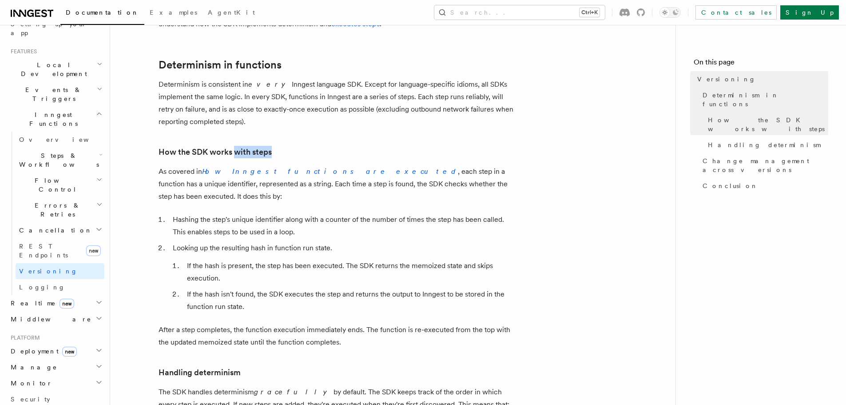
drag, startPoint x: 249, startPoint y: 142, endPoint x: 375, endPoint y: 139, distance: 126.2
click at [200, 151] on link "How the SDK works with steps" at bounding box center [215, 152] width 113 height 12
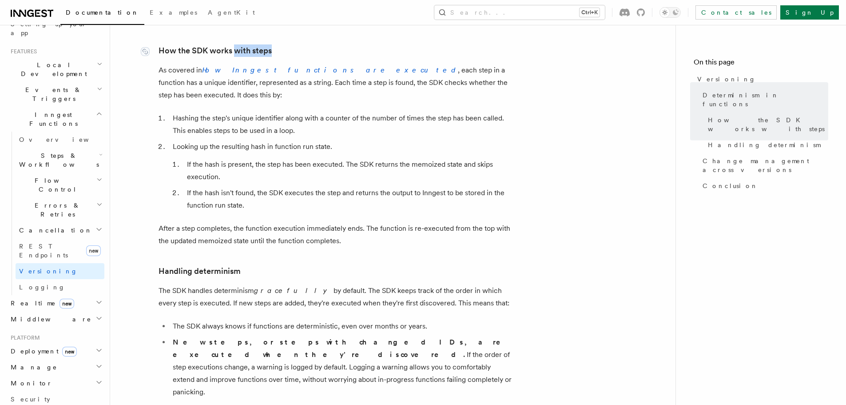
scroll to position [192, 0]
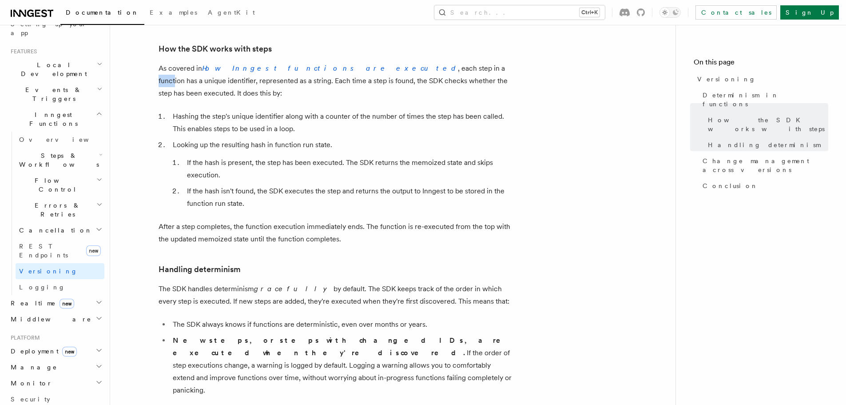
drag, startPoint x: 448, startPoint y: 68, endPoint x: 455, endPoint y: 68, distance: 7.6
click at [452, 68] on p "As covered in How Inngest functions are executed , each step in a function has …" at bounding box center [336, 80] width 355 height 37
drag, startPoint x: 179, startPoint y: 105, endPoint x: 238, endPoint y: 103, distance: 58.6
click at [238, 110] on li "Hashing the step's unique identifier along with a counter of the number of time…" at bounding box center [342, 122] width 344 height 25
click at [382, 156] on li "If the hash is present, the step has been executed. The SDK returns the memoize…" at bounding box center [349, 168] width 330 height 25
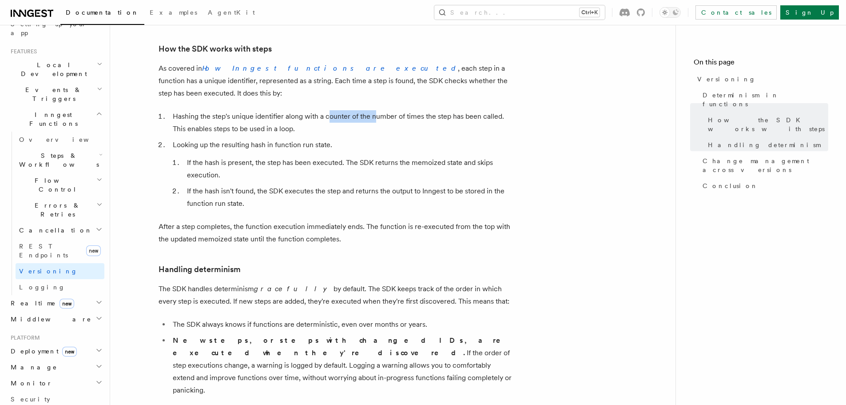
drag, startPoint x: 372, startPoint y: 103, endPoint x: 377, endPoint y: 106, distance: 5.8
click at [374, 110] on li "Hashing the step's unique identifier along with a counter of the number of time…" at bounding box center [342, 122] width 344 height 25
click at [398, 110] on li "Hashing the step's unique identifier along with a counter of the number of time…" at bounding box center [342, 122] width 344 height 25
drag, startPoint x: 222, startPoint y: 115, endPoint x: 302, endPoint y: 114, distance: 79.5
click at [302, 114] on li "Hashing the step's unique identifier along with a counter of the number of time…" at bounding box center [342, 122] width 344 height 25
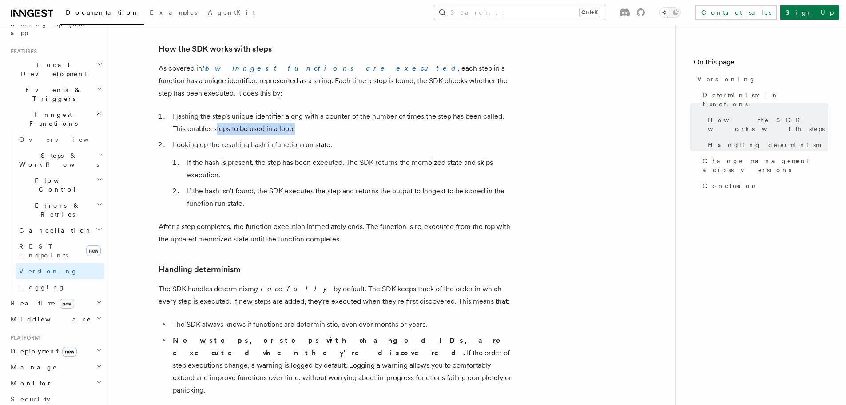
click at [302, 114] on li "Hashing the step's unique identifier along with a counter of the number of time…" at bounding box center [342, 122] width 344 height 25
drag, startPoint x: 189, startPoint y: 132, endPoint x: 288, endPoint y: 133, distance: 98.6
click at [288, 139] on li "Looking up the resulting hash in function run state. If the hash is present, th…" at bounding box center [342, 174] width 344 height 71
drag, startPoint x: 289, startPoint y: 127, endPoint x: 330, endPoint y: 125, distance: 40.9
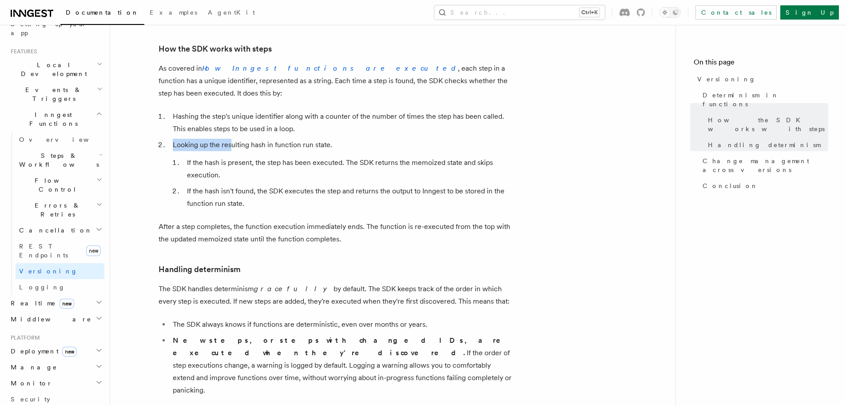
click at [330, 125] on ol "Hashing the step's unique identifier along with a counter of the number of time…" at bounding box center [336, 159] width 355 height 99
click at [318, 139] on li "Looking up the resulting hash in function run state. If the hash is present, th…" at bounding box center [342, 174] width 344 height 71
drag, startPoint x: 215, startPoint y: 151, endPoint x: 302, endPoint y: 151, distance: 87.5
click at [302, 156] on li "If the hash is present, the step has been executed. The SDK returns the memoize…" at bounding box center [349, 168] width 330 height 25
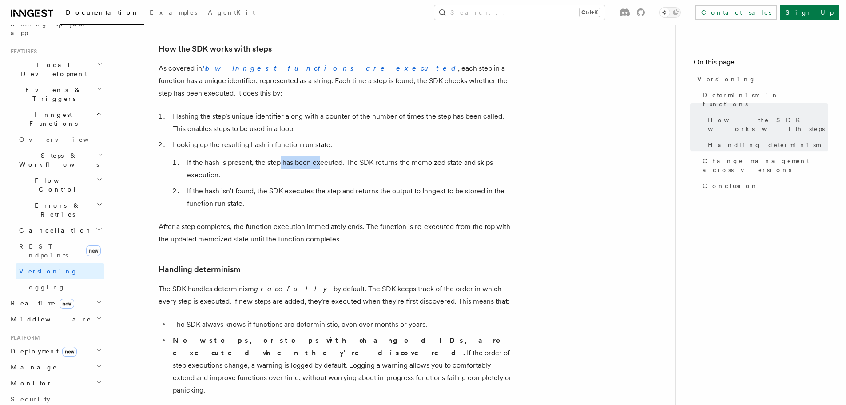
drag, startPoint x: 280, startPoint y: 150, endPoint x: 331, endPoint y: 149, distance: 50.6
click at [331, 156] on li "If the hash is present, the step has been executed. The SDK returns the memoize…" at bounding box center [349, 168] width 330 height 25
click at [346, 156] on li "If the hash is present, the step has been executed. The SDK returns the memoize…" at bounding box center [349, 168] width 330 height 25
drag, startPoint x: 314, startPoint y: 150, endPoint x: 402, endPoint y: 148, distance: 88.0
click at [402, 156] on li "If the hash is present, the step has been executed. The SDK returns the memoize…" at bounding box center [349, 168] width 330 height 25
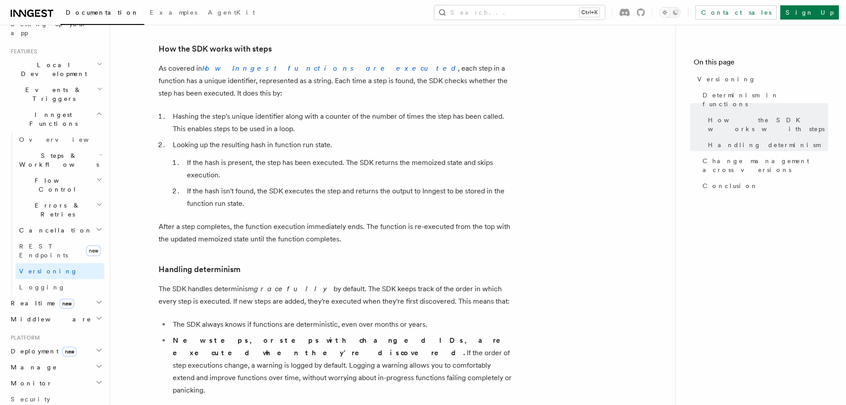
click at [411, 156] on li "If the hash is present, the step has been executed. The SDK returns the memoize…" at bounding box center [349, 168] width 330 height 25
drag, startPoint x: 395, startPoint y: 151, endPoint x: 477, endPoint y: 151, distance: 82.2
click at [477, 156] on li "If the hash is present, the step has been executed. The SDK returns the memoize…" at bounding box center [349, 168] width 330 height 25
click at [491, 156] on li "If the hash is present, the step has been executed. The SDK returns the memoize…" at bounding box center [349, 168] width 330 height 25
drag, startPoint x: 189, startPoint y: 172, endPoint x: 253, endPoint y: 171, distance: 63.5
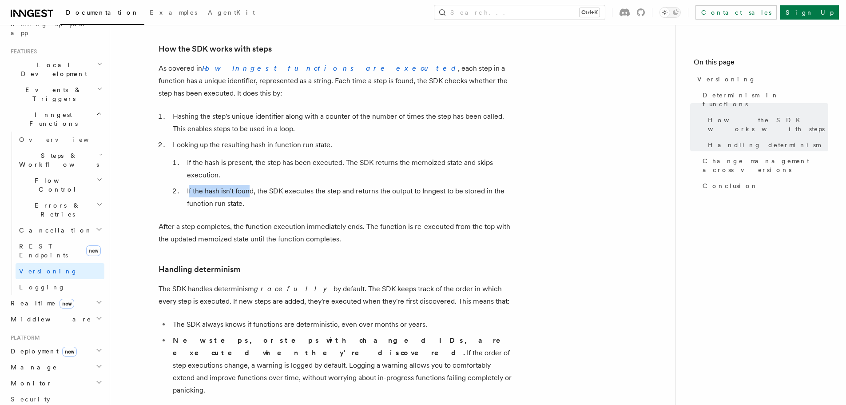
click at [253, 171] on ol "If the hash is present, the step has been executed. The SDK returns the memoize…" at bounding box center [343, 182] width 341 height 53
click at [227, 185] on li "If the hash isn't found, the SDK executes the step and returns the output to In…" at bounding box center [349, 197] width 330 height 25
drag, startPoint x: 211, startPoint y: 178, endPoint x: 293, endPoint y: 176, distance: 81.7
click at [293, 185] on li "If the hash isn't found, the SDK executes the step and returns the output to In…" at bounding box center [349, 197] width 330 height 25
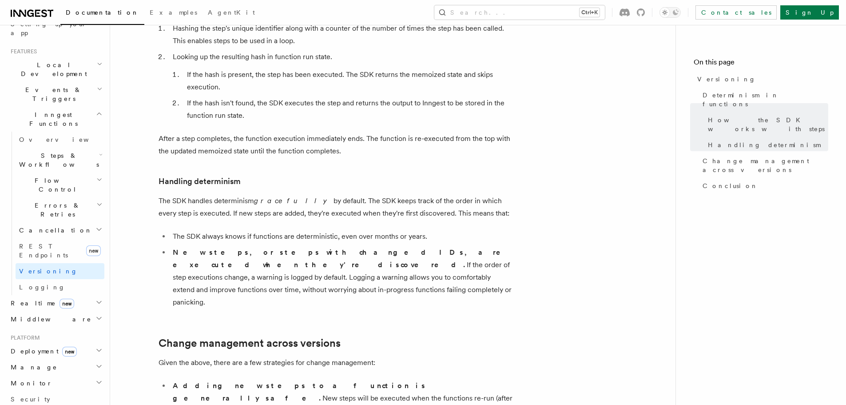
scroll to position [281, 0]
drag, startPoint x: 184, startPoint y: 130, endPoint x: 307, endPoint y: 125, distance: 123.2
click at [307, 131] on p "After a step completes, the function execution immediately ends. The function i…" at bounding box center [336, 143] width 355 height 25
drag, startPoint x: 271, startPoint y: 123, endPoint x: 360, endPoint y: 124, distance: 89.3
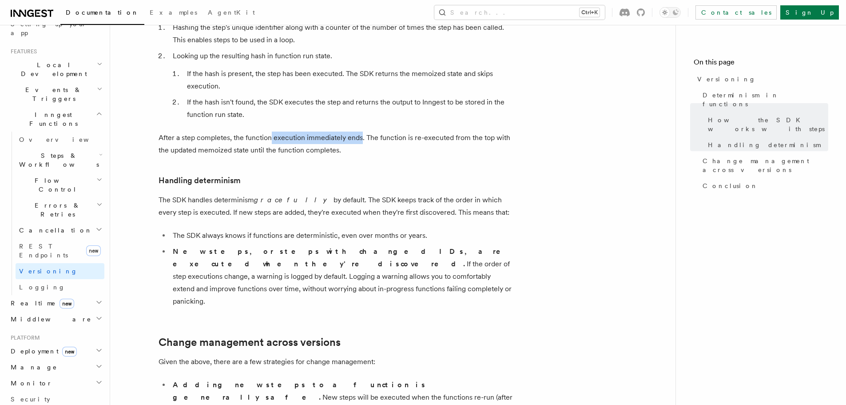
click at [360, 131] on p "After a step completes, the function execution immediately ends. The function i…" at bounding box center [336, 143] width 355 height 25
drag, startPoint x: 376, startPoint y: 123, endPoint x: 423, endPoint y: 124, distance: 46.6
click at [423, 131] on p "After a step completes, the function execution immediately ends. The function i…" at bounding box center [336, 143] width 355 height 25
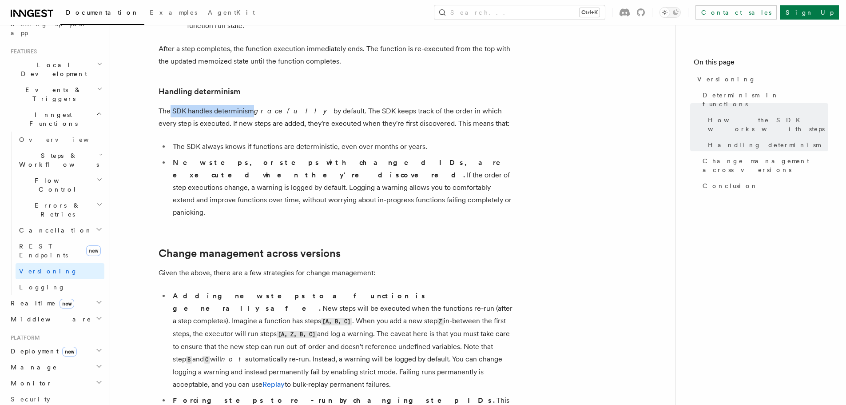
drag, startPoint x: 170, startPoint y: 102, endPoint x: 254, endPoint y: 101, distance: 84.0
click at [254, 105] on p "The SDK handles determinism gracefully by default. The SDK keeps track of the o…" at bounding box center [336, 117] width 355 height 25
drag, startPoint x: 271, startPoint y: 99, endPoint x: 326, endPoint y: 97, distance: 55.6
click at [326, 105] on p "The SDK handles determinism gracefully by default. The SDK keeps track of the o…" at bounding box center [336, 117] width 355 height 25
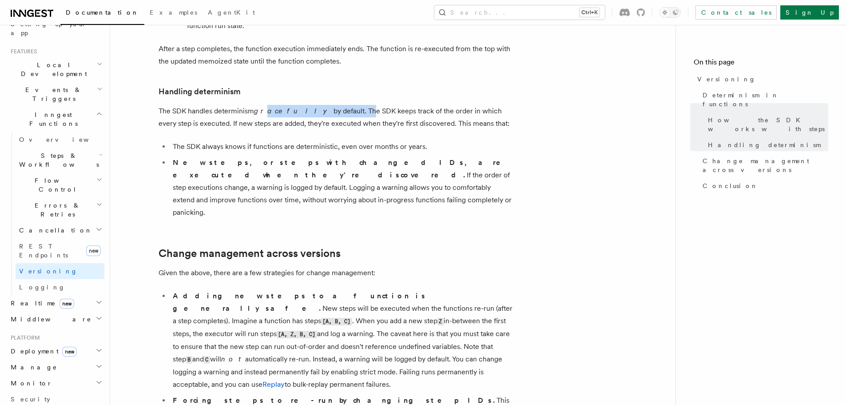
click at [327, 105] on p "The SDK handles determinism gracefully by default. The SDK keeps track of the o…" at bounding box center [336, 117] width 355 height 25
click at [355, 105] on p "The SDK handles determinism gracefully by default. The SDK keeps track of the o…" at bounding box center [336, 117] width 355 height 25
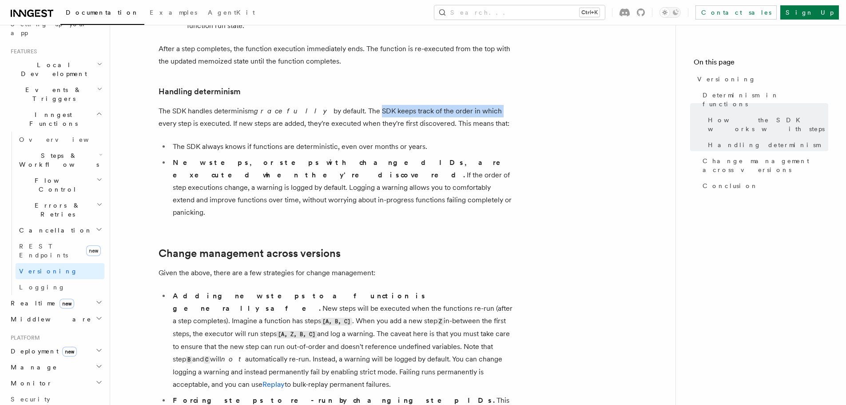
drag, startPoint x: 335, startPoint y: 99, endPoint x: 455, endPoint y: 100, distance: 119.9
click at [455, 105] on p "The SDK handles determinism gracefully by default. The SDK keeps track of the o…" at bounding box center [336, 117] width 355 height 25
click at [485, 105] on p "The SDK handles determinism gracefully by default. The SDK keeps track of the o…" at bounding box center [336, 117] width 355 height 25
drag, startPoint x: 398, startPoint y: 100, endPoint x: 508, endPoint y: 101, distance: 110.2
click at [508, 105] on p "The SDK handles determinism gracefully by default. The SDK keeps track of the o…" at bounding box center [336, 117] width 355 height 25
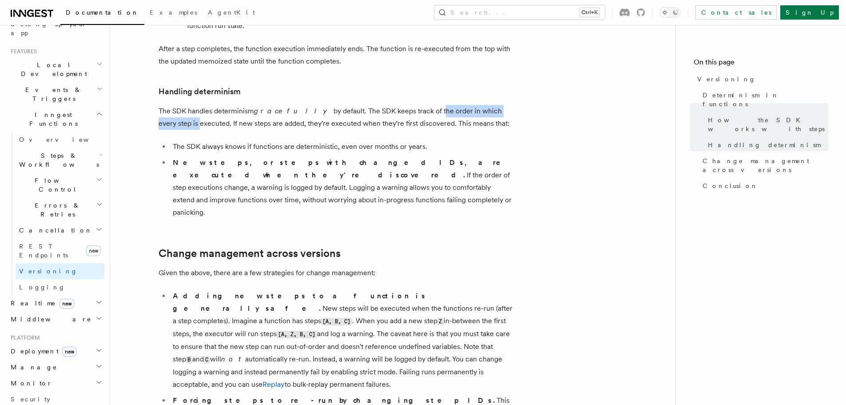
click at [529, 101] on article "Features Inngest Functions Versioning Long-running functions inevitably change …" at bounding box center [392, 234] width 537 height 1129
drag, startPoint x: 423, startPoint y: 96, endPoint x: 509, endPoint y: 99, distance: 86.7
click at [509, 105] on p "The SDK handles determinism gracefully by default. The SDK keeps track of the o…" at bounding box center [336, 117] width 355 height 25
click at [498, 105] on p "The SDK handles determinism gracefully by default. The SDK keeps track of the o…" at bounding box center [336, 117] width 355 height 25
drag, startPoint x: 170, startPoint y: 107, endPoint x: 371, endPoint y: 100, distance: 200.9
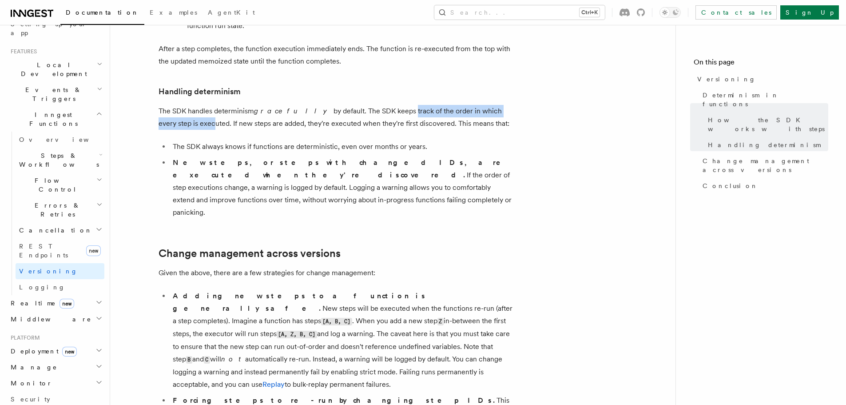
click at [371, 105] on p "The SDK handles determinism gracefully by default. The SDK keeps track of the o…" at bounding box center [336, 117] width 355 height 25
click at [248, 117] on p "The SDK handles determinism gracefully by default. The SDK keeps track of the o…" at bounding box center [336, 117] width 355 height 25
drag, startPoint x: 245, startPoint y: 113, endPoint x: 302, endPoint y: 111, distance: 56.9
click at [302, 111] on p "The SDK handles determinism gracefully by default. The SDK keeps track of the o…" at bounding box center [336, 117] width 355 height 25
click at [282, 111] on p "The SDK handles determinism gracefully by default. The SDK keeps track of the o…" at bounding box center [336, 117] width 355 height 25
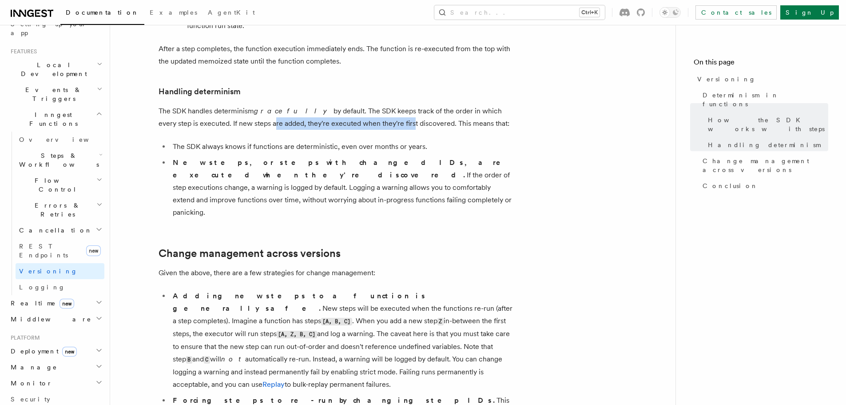
drag, startPoint x: 230, startPoint y: 114, endPoint x: 375, endPoint y: 113, distance: 144.8
click at [375, 113] on p "The SDK handles determinism gracefully by default. The SDK keeps track of the o…" at bounding box center [336, 117] width 355 height 25
click at [386, 113] on p "The SDK handles determinism gracefully by default. The SDK keeps track of the o…" at bounding box center [336, 117] width 355 height 25
drag, startPoint x: 393, startPoint y: 112, endPoint x: 444, endPoint y: 114, distance: 51.1
click at [444, 114] on p "The SDK handles determinism gracefully by default. The SDK keeps track of the o…" at bounding box center [336, 117] width 355 height 25
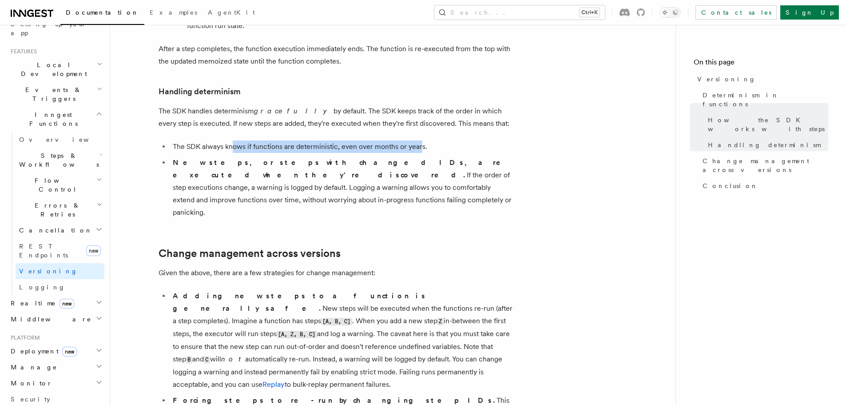
drag, startPoint x: 233, startPoint y: 132, endPoint x: 419, endPoint y: 134, distance: 186.1
click at [419, 140] on li "The SDK always knows if functions are deterministic, even over months or years." at bounding box center [342, 146] width 344 height 12
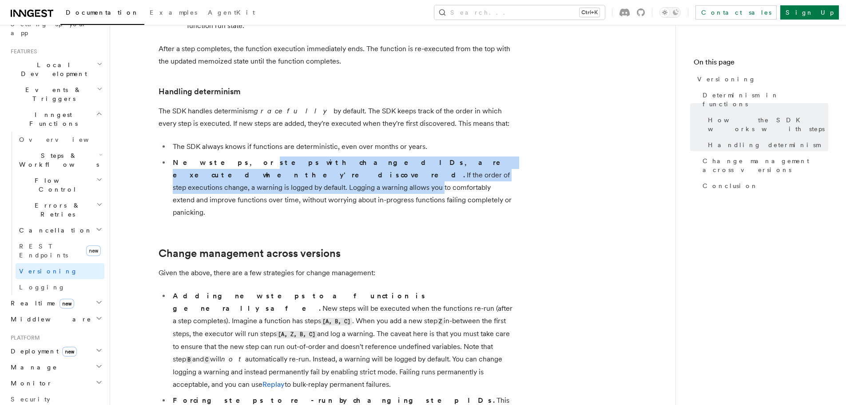
drag, startPoint x: 219, startPoint y: 150, endPoint x: 428, endPoint y: 161, distance: 209.1
click at [428, 160] on li "New steps, or steps with changed IDs, are executed when they're discovered. If …" at bounding box center [342, 187] width 344 height 62
click at [413, 164] on li "New steps, or steps with changed IDs, are executed when they're discovered. If …" at bounding box center [342, 187] width 344 height 62
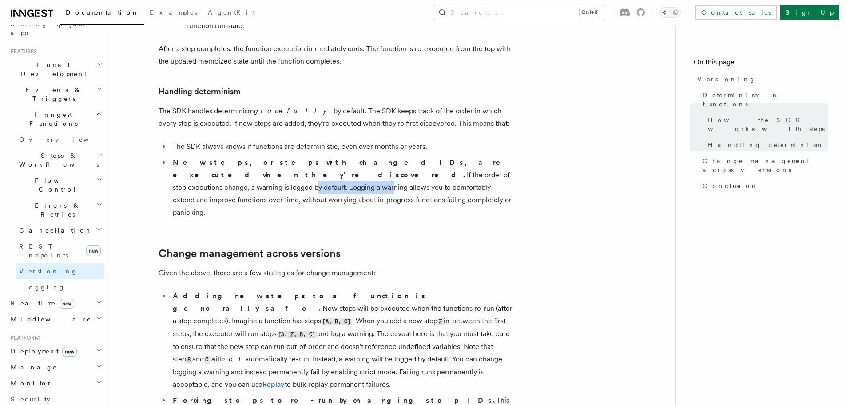
click at [379, 160] on li "New steps, or steps with changed IDs, are executed when they're discovered. If …" at bounding box center [342, 187] width 344 height 62
click at [354, 158] on strong "New steps, or steps with changed IDs, are executed when they're discovered." at bounding box center [343, 168] width 340 height 21
drag, startPoint x: 353, startPoint y: 147, endPoint x: 427, endPoint y: 147, distance: 74.2
click at [427, 156] on li "New steps, or steps with changed IDs, are executed when they're discovered. If …" at bounding box center [342, 187] width 344 height 62
drag, startPoint x: 460, startPoint y: 147, endPoint x: 340, endPoint y: 150, distance: 119.9
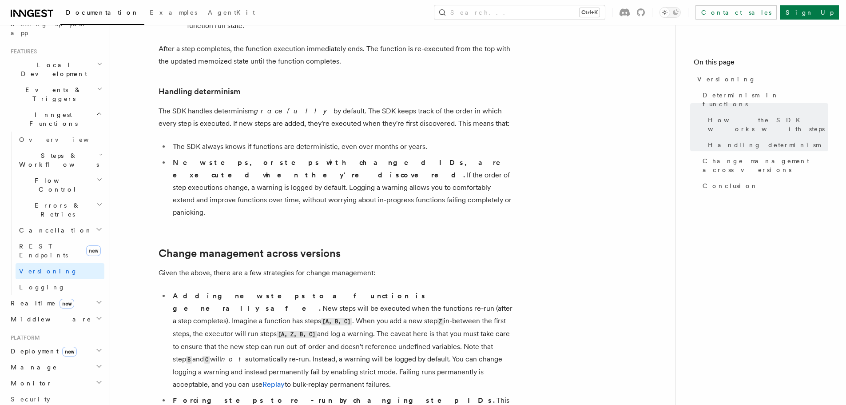
click at [460, 156] on li "New steps, or steps with changed IDs, are executed when they're discovered. If …" at bounding box center [342, 187] width 344 height 62
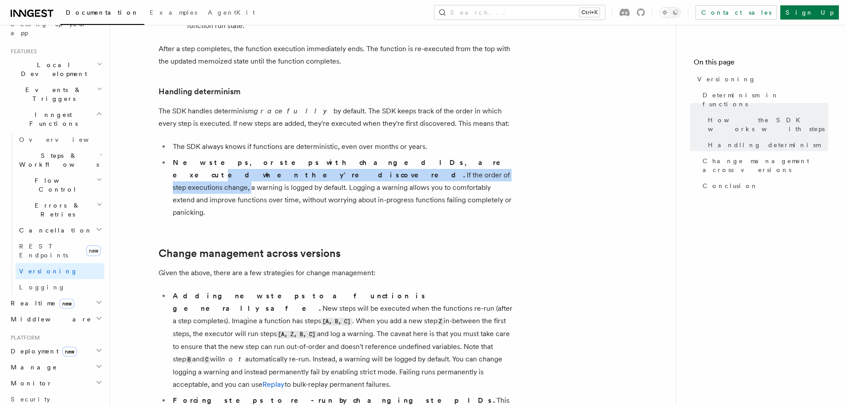
drag, startPoint x: 233, startPoint y: 166, endPoint x: 332, endPoint y: 155, distance: 99.2
click at [332, 156] on li "New steps, or steps with changed IDs, are executed when they're discovered. If …" at bounding box center [342, 187] width 344 height 62
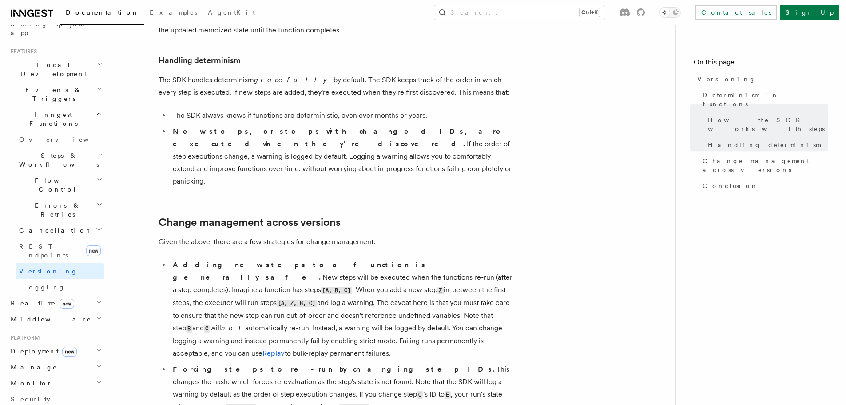
scroll to position [414, 0]
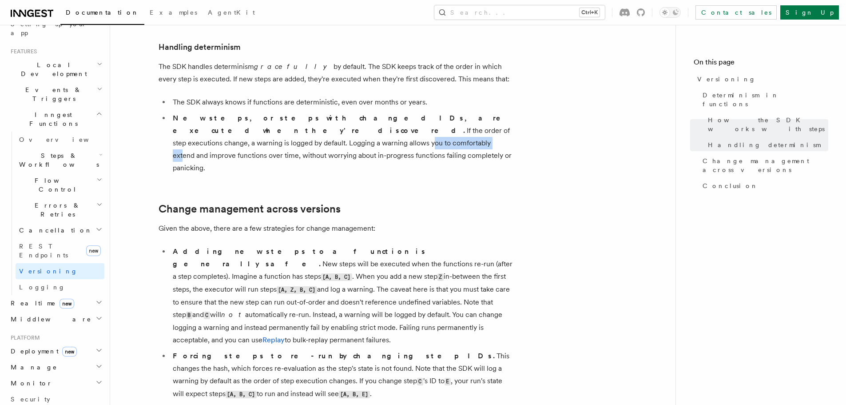
click at [486, 113] on li "New steps, or steps with changed IDs, are executed when they're discovered. If …" at bounding box center [342, 143] width 344 height 62
click at [482, 115] on li "New steps, or steps with changed IDs, are executed when they're discovered. If …" at bounding box center [342, 143] width 344 height 62
drag, startPoint x: 183, startPoint y: 144, endPoint x: 248, endPoint y: 137, distance: 65.7
click at [248, 137] on article "Features Inngest Functions Versioning Long-running functions inevitably change …" at bounding box center [392, 189] width 537 height 1129
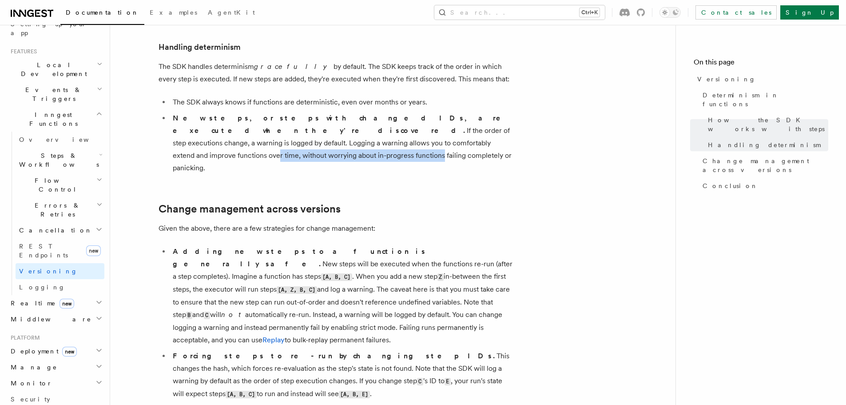
drag, startPoint x: 332, startPoint y: 128, endPoint x: 405, endPoint y: 129, distance: 73.3
click at [406, 128] on li "New steps, or steps with changed IDs, are executed when they're discovered. If …" at bounding box center [342, 143] width 344 height 62
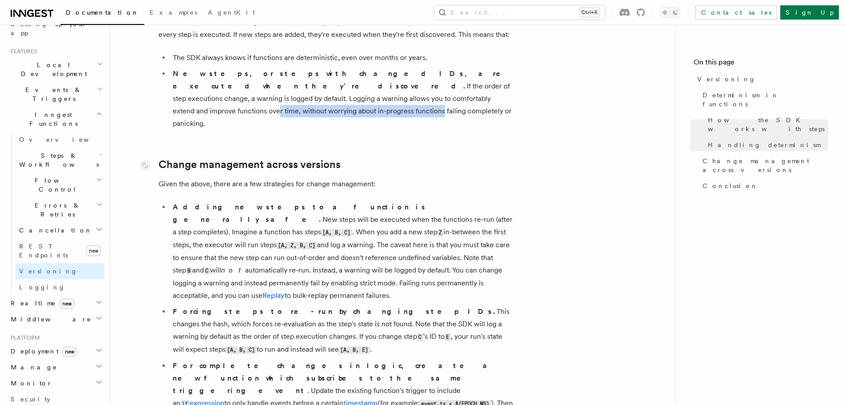
click at [227, 158] on link "Change management across versions" at bounding box center [250, 164] width 182 height 12
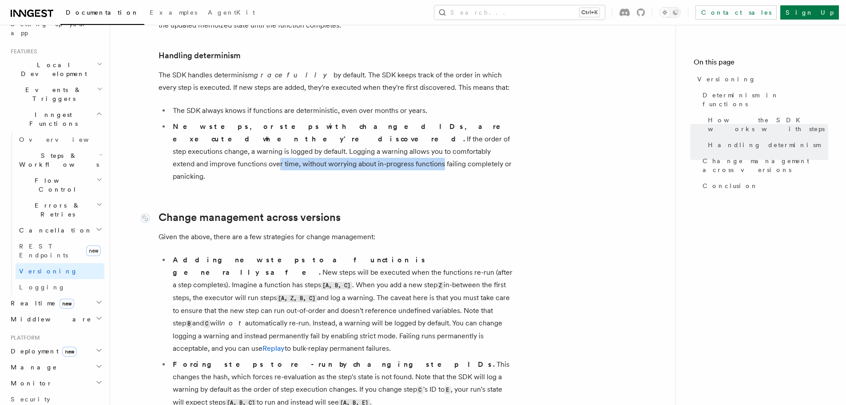
scroll to position [403, 0]
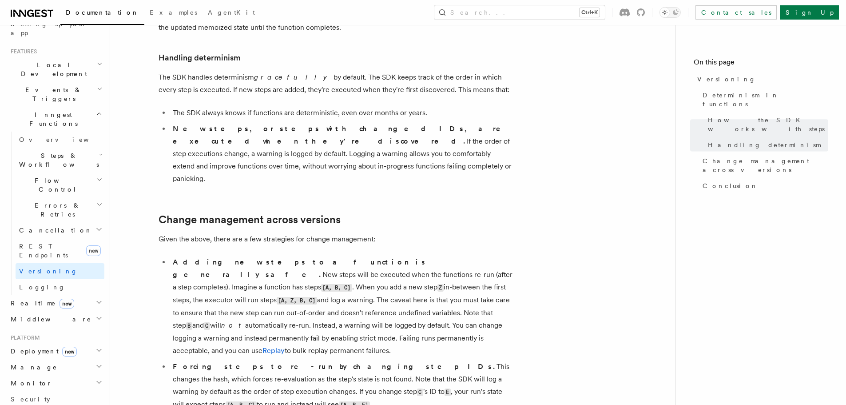
click at [251, 123] on li "New steps, or steps with changed IDs, are executed when they're discovered. If …" at bounding box center [342, 154] width 344 height 62
drag, startPoint x: 311, startPoint y: 133, endPoint x: 498, endPoint y: 136, distance: 186.6
click at [332, 133] on li "New steps, or steps with changed IDs, are executed when they're discovered. If …" at bounding box center [342, 154] width 344 height 62
click at [556, 138] on article "Features Inngest Functions Versioning Long-running functions inevitably change …" at bounding box center [392, 200] width 537 height 1129
click at [591, 139] on article "Features Inngest Functions Versioning Long-running functions inevitably change …" at bounding box center [392, 200] width 537 height 1129
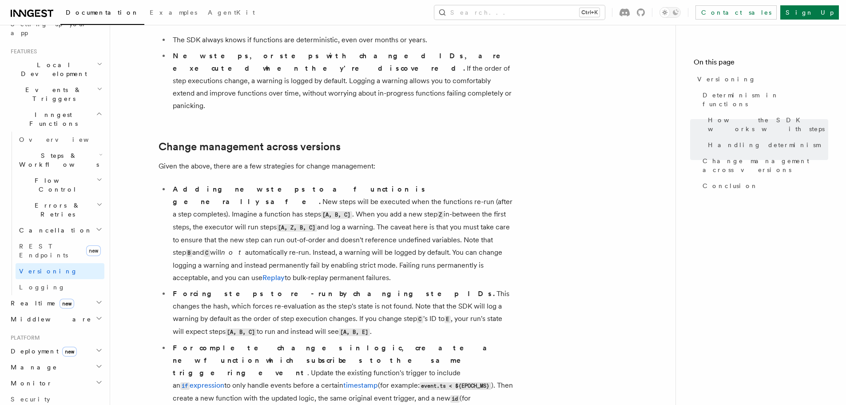
scroll to position [492, 0]
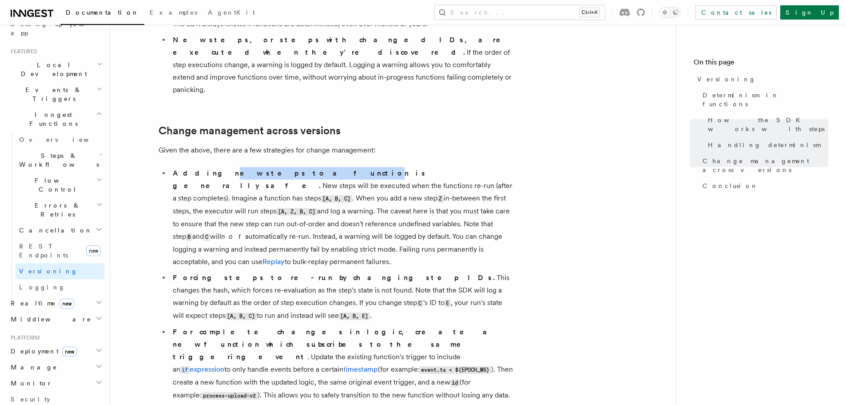
drag
click at [272, 169] on strong "Adding new steps to a function is generally safe." at bounding box center [300, 179] width 254 height 21
click at [302, 169] on strong "Adding new steps to a function is generally safe." at bounding box center [300, 179] width 254 height 21
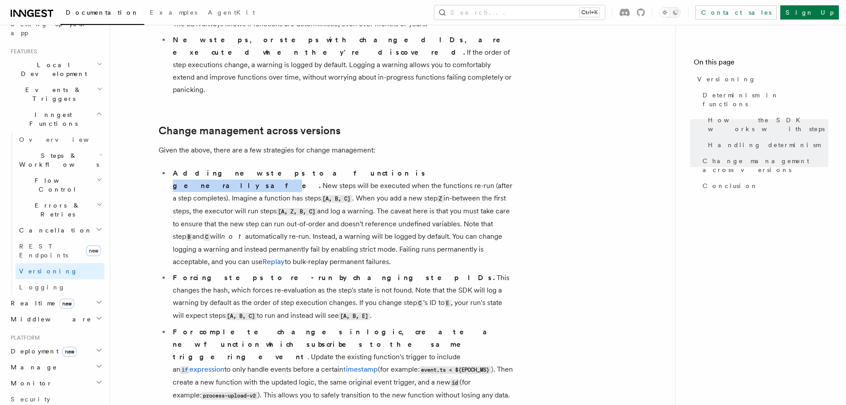
click at [322, 169] on strong "Adding new steps to a function is generally safe." at bounding box center [300, 179] width 254 height 21
click at [235, 169] on strong "Adding new steps to a function is generally safe." at bounding box center [300, 179] width 254 height 21
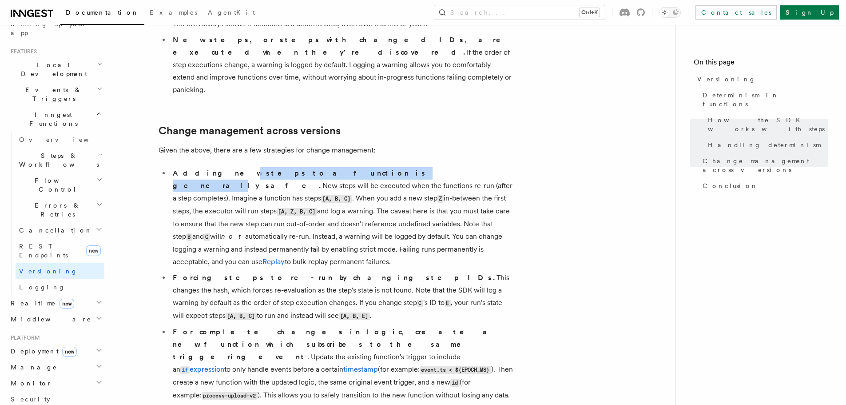
click at [310, 169] on strong "Adding new steps to a function is generally safe." at bounding box center [300, 179] width 254 height 21
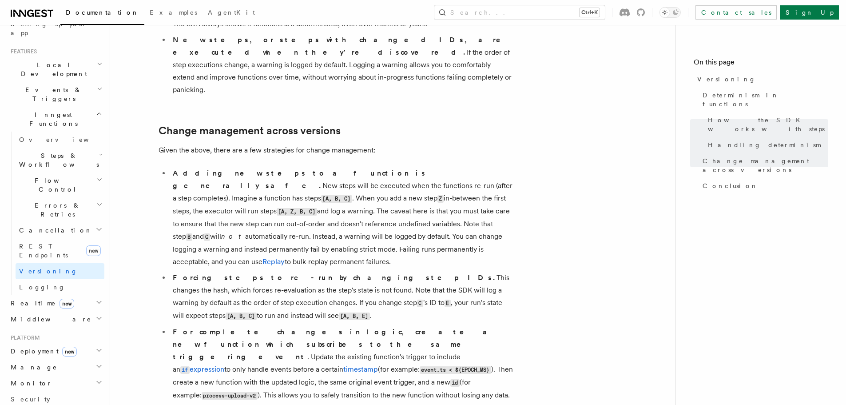
click at [379, 167] on li "Adding new steps to a function is generally safe. New steps will be executed wh…" at bounding box center [342, 217] width 344 height 101
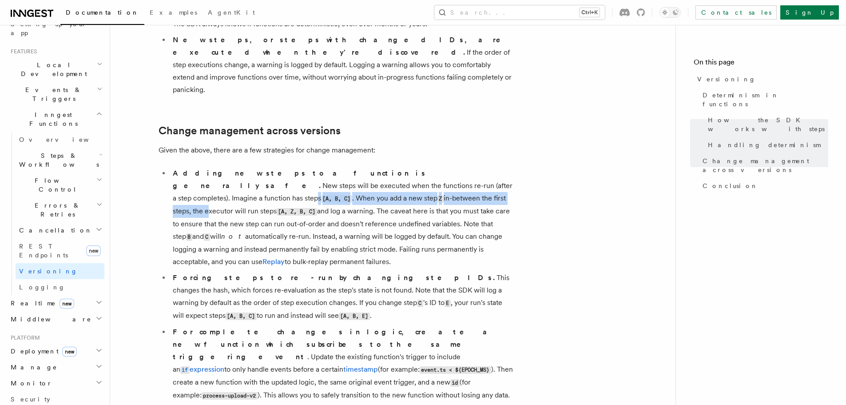
click at [330, 167] on li "Adding new steps to a function is generally safe. New steps will be executed wh…" at bounding box center [342, 217] width 344 height 101
click at [331, 167] on li "Adding new steps to a function is generally safe. New steps will be executed wh…" at bounding box center [342, 217] width 344 height 101
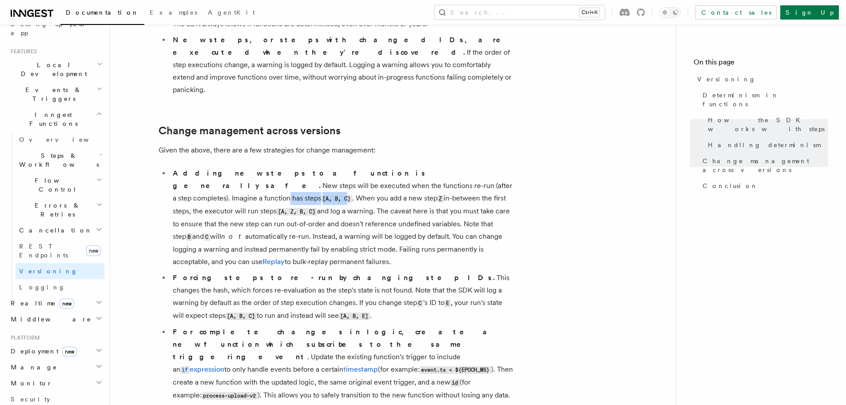
click at [374, 167] on li "Adding new steps to a function is generally safe. New steps will be executed wh…" at bounding box center [342, 217] width 344 height 101
click at [381, 167] on li "Adding new steps to a function is generally safe. New steps will be executed wh…" at bounding box center [342, 217] width 344 height 101
click at [408, 167] on li "Adding new steps to a function is generally safe. New steps will be executed wh…" at bounding box center [342, 217] width 344 height 101
click at [437, 167] on li "Adding new steps to a function is generally safe. New steps will be executed wh…" at bounding box center [342, 217] width 344 height 101
click at [233, 167] on li "Adding new steps to a function is generally safe. New steps will be executed wh…" at bounding box center [342, 217] width 344 height 101
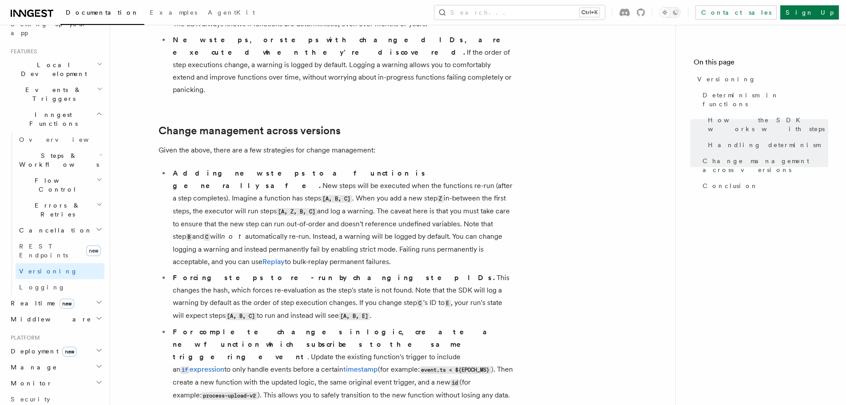
click at [257, 167] on li "Adding new steps to a function is generally safe. New steps will be executed wh…" at bounding box center [342, 217] width 344 height 101
click at [321, 167] on li "Adding new steps to a function is generally safe. New steps will be executed wh…" at bounding box center [342, 217] width 344 height 101
click at [317, 208] on code "[A, Z, B, C]" at bounding box center [297, 212] width 40 height 8
click at [398, 167] on li "Adding new steps to a function is generally safe. New steps will be executed wh…" at bounding box center [342, 217] width 344 height 101
click at [424, 167] on li "Adding new steps to a function is generally safe. New steps will be executed wh…" at bounding box center [342, 217] width 344 height 101
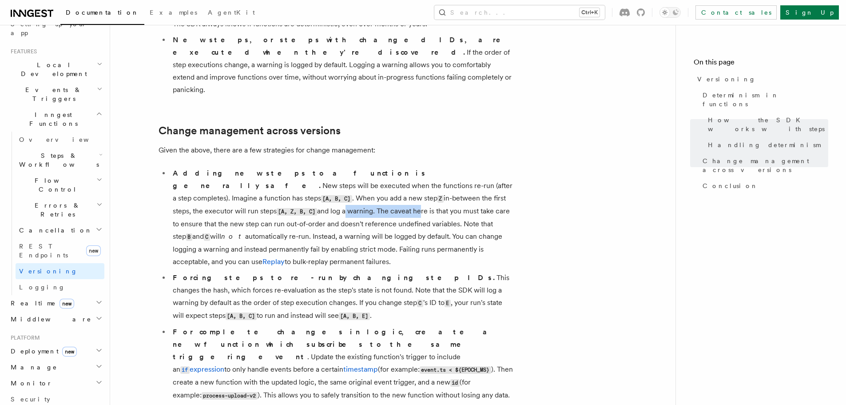
click at [445, 167] on li "Adding new steps to a function is generally safe. New steps will be executed wh…" at bounding box center [342, 217] width 344 height 101
click at [452, 167] on li "Adding new steps to a function is generally safe. New steps will be executed wh…" at bounding box center [342, 217] width 344 height 101
click at [541, 167] on article "Features Inngest Functions Versioning Long-running functions inevitably change …" at bounding box center [392, 111] width 537 height 1129
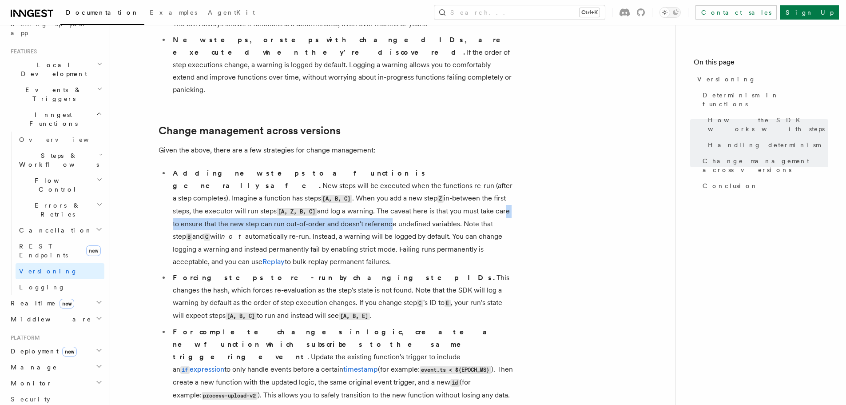
click at [416, 176] on li "Adding new steps to a function is generally safe. New steps will be executed wh…" at bounding box center [342, 217] width 344 height 101
click at [326, 175] on li "Adding new steps to a function is generally safe. New steps will be executed wh…" at bounding box center [342, 217] width 344 height 101
click at [454, 174] on li "Adding new steps to a function is generally safe. New steps will be executed wh…" at bounding box center [342, 217] width 344 height 101
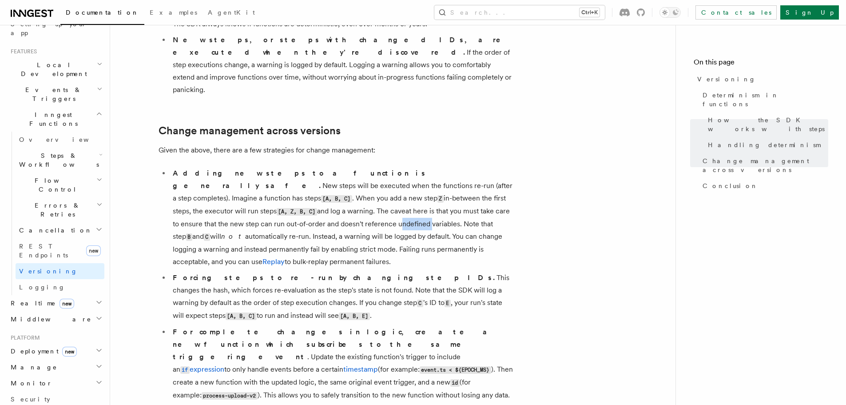
click at [451, 174] on li "Adding new steps to a function is generally safe. New steps will be executed wh…" at bounding box center [342, 217] width 344 height 101
click at [427, 174] on li "Adding new steps to a function is generally safe. New steps will be executed wh…" at bounding box center [342, 217] width 344 height 101
click at [475, 175] on li "Adding new steps to a function is generally safe. New steps will be executed wh…" at bounding box center [342, 217] width 344 height 101
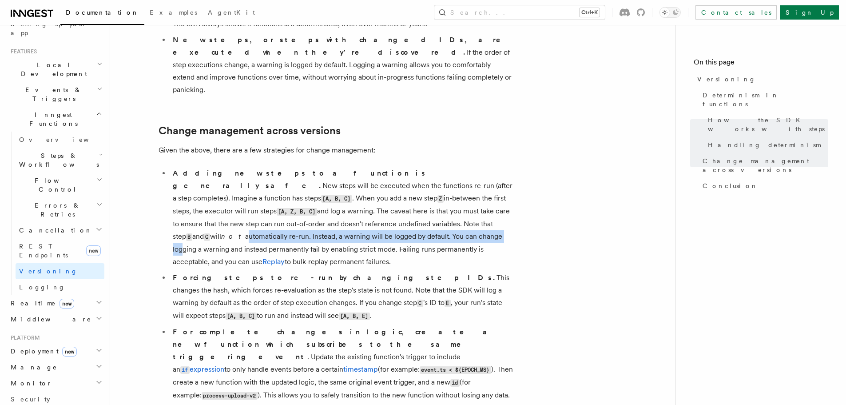
click at [257, 192] on li "Adding new steps to a function is generally safe. New steps will be executed wh…" at bounding box center [342, 217] width 344 height 101
click at [283, 188] on li "Adding new steps to a function is generally safe. New steps will be executed wh…" at bounding box center [342, 217] width 344 height 101
click at [397, 183] on li "Adding new steps to a function is generally safe. New steps will be executed wh…" at bounding box center [342, 217] width 344 height 101
click at [295, 183] on li "Adding new steps to a function is generally safe. New steps will be executed wh…" at bounding box center [342, 217] width 344 height 101
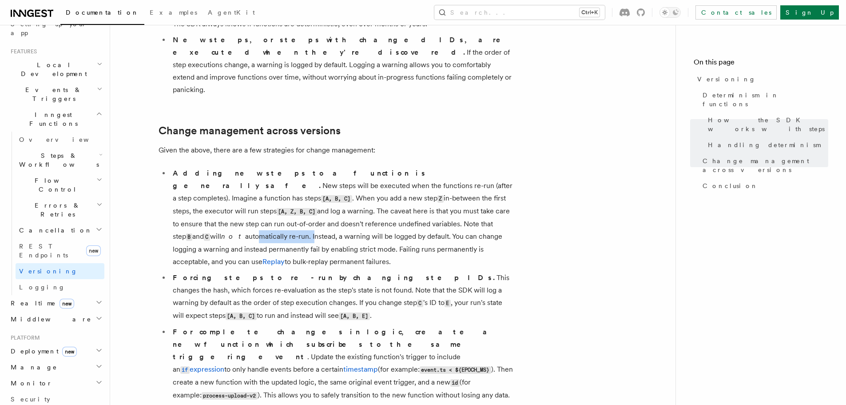
click at [322, 183] on li "Adding new steps to a function is generally safe. New steps will be executed wh…" at bounding box center [342, 217] width 344 height 101
click at [342, 183] on li "Adding new steps to a function is generally safe. New steps will be executed wh…" at bounding box center [342, 217] width 344 height 101
click at [400, 187] on li "Adding new steps to a function is generally safe. New steps will be executed wh…" at bounding box center [342, 217] width 344 height 101
click at [434, 187] on li "Adding new steps to a function is generally safe. New steps will be executed wh…" at bounding box center [342, 217] width 344 height 101
click at [512, 193] on li "Adding new steps to a function is generally safe. New steps will be executed wh…" at bounding box center [342, 217] width 344 height 101
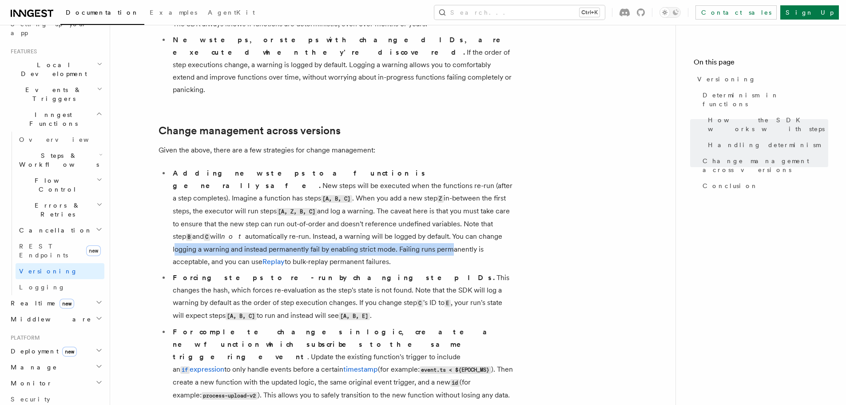
click at [449, 200] on ul "Adding new steps to a function is generally safe. New steps will be executed wh…" at bounding box center [336, 290] width 355 height 247
click at [412, 201] on li "Adding new steps to a function is generally safe. New steps will be executed wh…" at bounding box center [342, 217] width 344 height 101
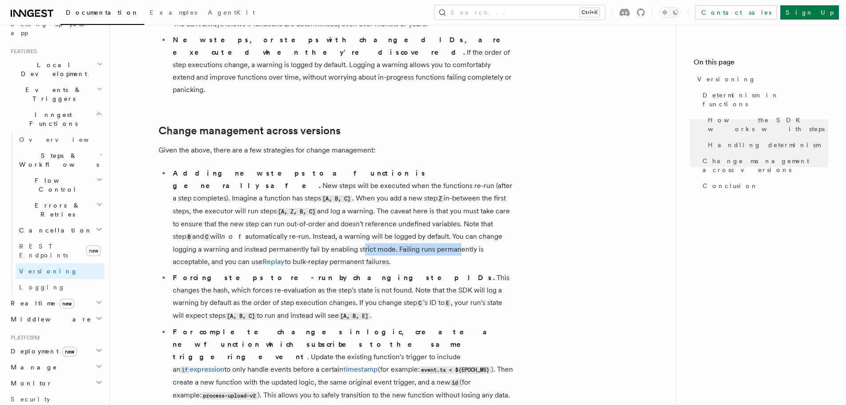
click at [455, 200] on li "Adding new steps to a function is generally safe. New steps will be executed wh…" at bounding box center [342, 217] width 344 height 101
click at [470, 201] on li "Adding new steps to a function is generally safe. New steps will be executed wh…" at bounding box center [342, 217] width 344 height 101
click at [477, 216] on li "Adding new steps to a function is generally safe. New steps will be executed wh…" at bounding box center [342, 217] width 344 height 101
click at [446, 213] on li "Adding new steps to a function is generally safe. New steps will be executed wh…" at bounding box center [342, 217] width 344 height 101
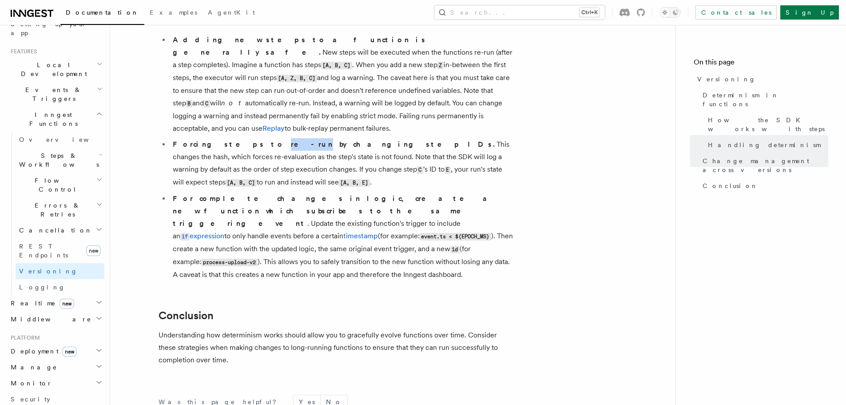
click at [246, 140] on strong "Forcing steps to re-run by changing step IDs." at bounding box center [335, 144] width 324 height 8
click at [391, 138] on li "Forcing steps to re-run by changing step IDs. This changes the hash, which forc…" at bounding box center [342, 163] width 344 height 51
click at [420, 138] on li "Forcing steps to re-run by changing step IDs. This changes the hash, which forc…" at bounding box center [342, 163] width 344 height 51
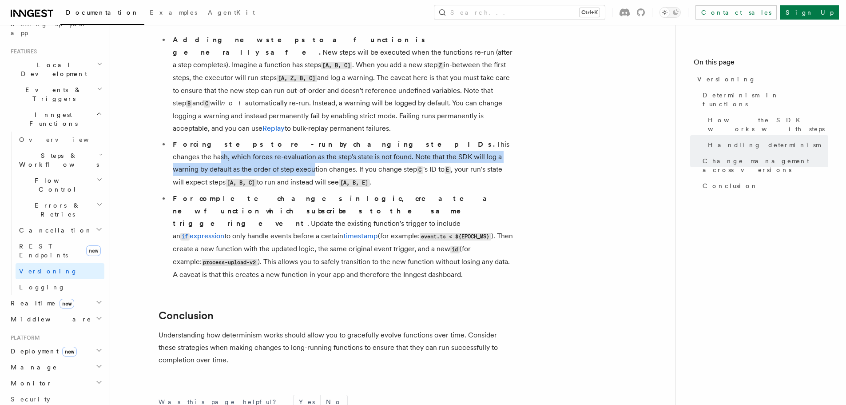
click at [467, 138] on li "Forcing steps to re-run by changing step IDs. This changes the hash, which forc…" at bounding box center [342, 163] width 344 height 51
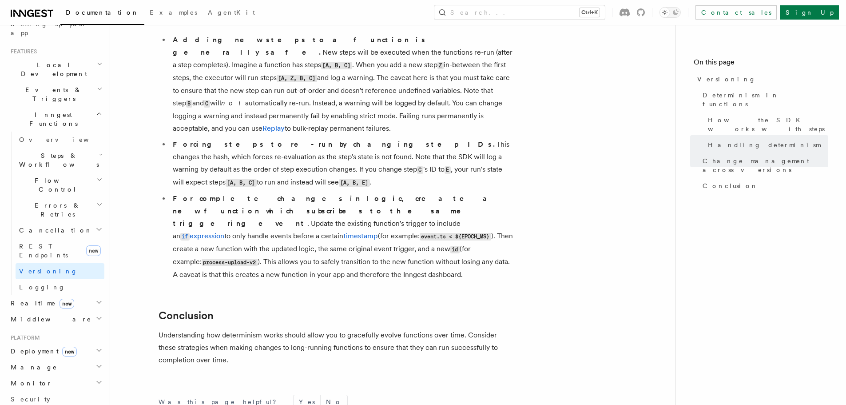
click at [172, 138] on li "Forcing steps to re-run by changing step IDs. This changes the hash, which forc…" at bounding box center [342, 163] width 344 height 51
click at [356, 138] on li "Forcing steps to re-run by changing step IDs. This changes the hash, which forc…" at bounding box center [342, 163] width 344 height 51
click at [435, 138] on li "Forcing steps to re-run by changing step IDs. This changes the hash, which forc…" at bounding box center [342, 163] width 344 height 51
click at [440, 138] on li "Forcing steps to re-run by changing step IDs. This changes the hash, which forc…" at bounding box center [342, 163] width 344 height 51
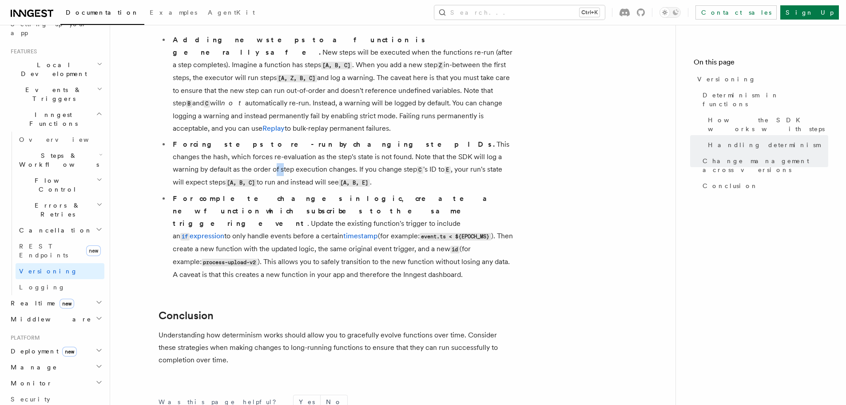
click at [440, 138] on li "Forcing steps to re-run by changing step IDs. This changes the hash, which forc…" at bounding box center [342, 163] width 344 height 51
click at [470, 138] on li "Forcing steps to re-run by changing step IDs. This changes the hash, which forc…" at bounding box center [342, 163] width 344 height 51
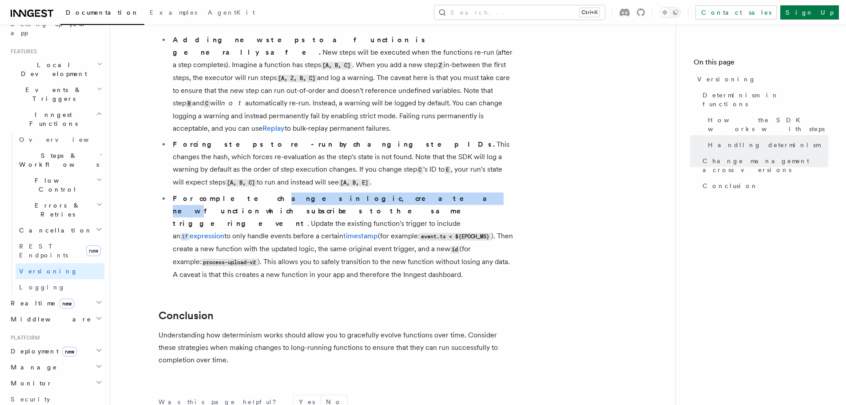
click at [318, 194] on strong "For complete changes in logic, create a new function which subscribes to the sa…" at bounding box center [335, 210] width 325 height 33
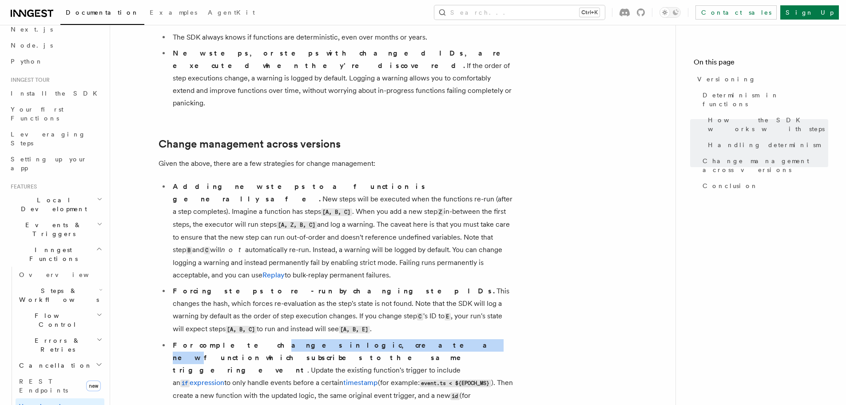
scroll to position [0, 0]
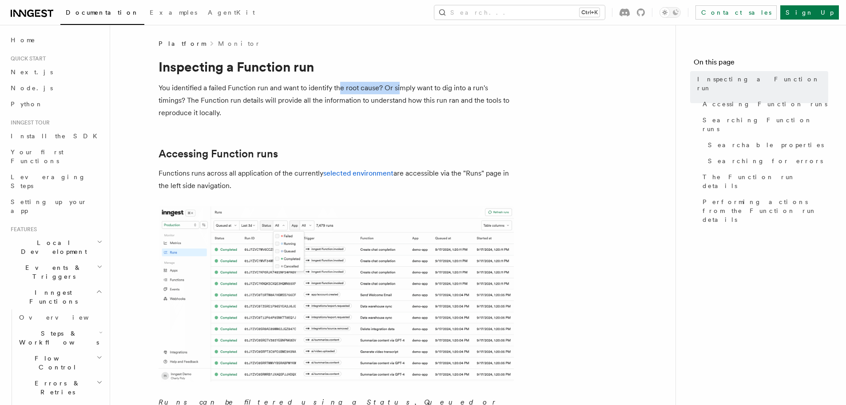
drag, startPoint x: 338, startPoint y: 89, endPoint x: 502, endPoint y: 83, distance: 164.0
click at [502, 82] on p "You identified a failed Function run and want to identify the root cause? Or si…" at bounding box center [336, 100] width 355 height 37
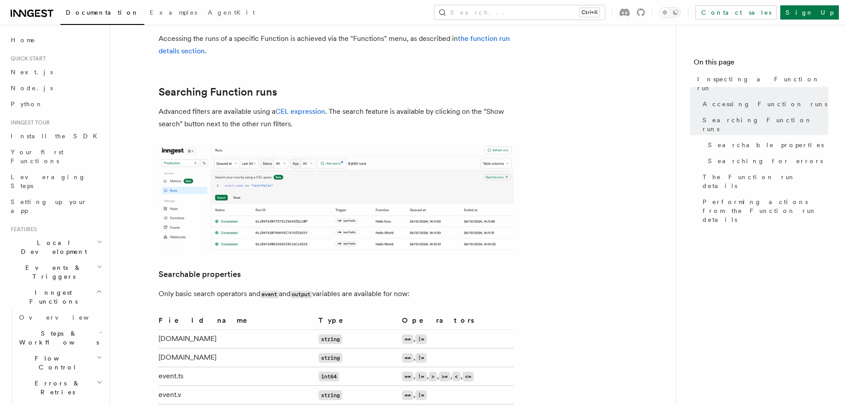
scroll to position [400, 0]
drag, startPoint x: 357, startPoint y: 98, endPoint x: 477, endPoint y: 95, distance: 120.0
click at [477, 104] on p "Advanced filters are available using a CEL expression . The search feature is a…" at bounding box center [336, 116] width 355 height 25
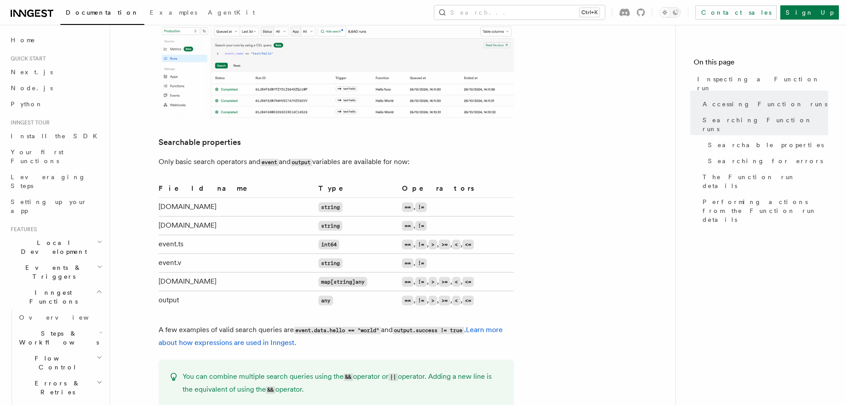
scroll to position [533, 0]
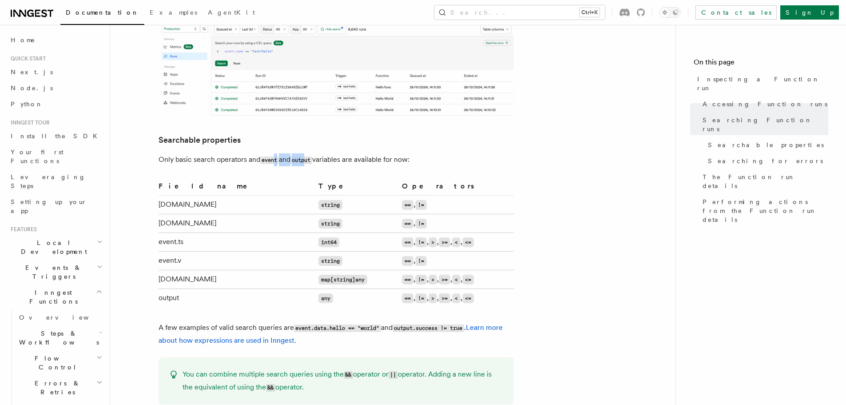
drag, startPoint x: 290, startPoint y: 146, endPoint x: 345, endPoint y: 147, distance: 55.1
click at [310, 153] on p "Only basic search operators and event and output variables are available for no…" at bounding box center [336, 159] width 355 height 13
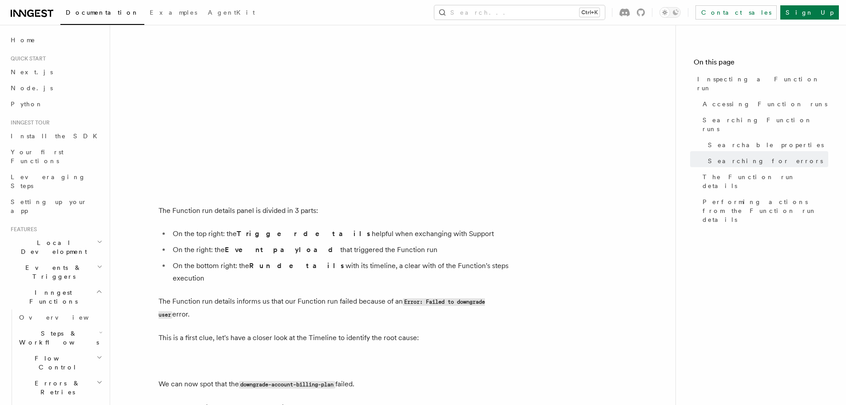
scroll to position [1510, 0]
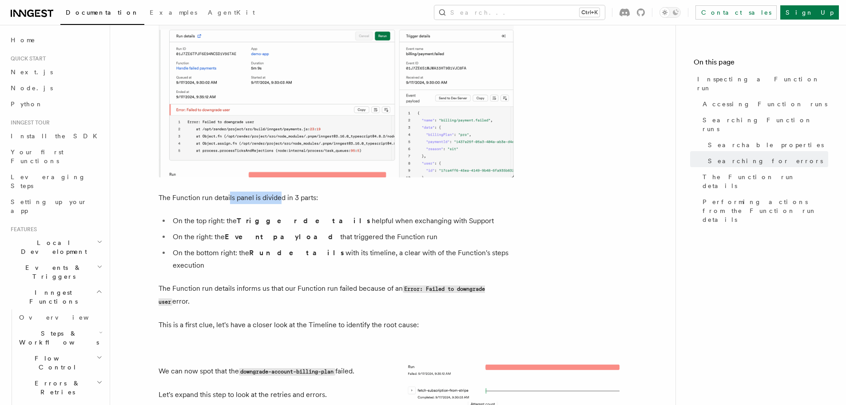
click at [306, 197] on p "The Function run details panel is divided in 3 parts:" at bounding box center [336, 197] width 355 height 12
click at [265, 195] on p "The Function run details panel is divided in 3 parts:" at bounding box center [336, 197] width 355 height 12
click at [299, 193] on p "The Function run details panel is divided in 3 parts:" at bounding box center [336, 197] width 355 height 12
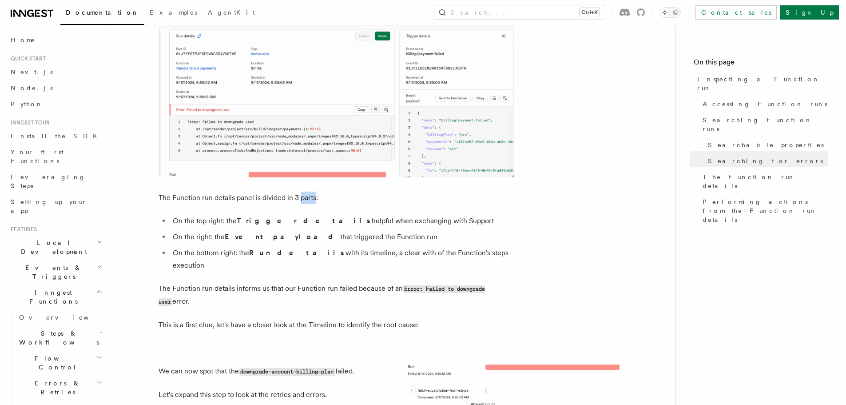
click at [299, 193] on p "The Function run details panel is divided in 3 parts:" at bounding box center [336, 197] width 355 height 12
drag, startPoint x: 235, startPoint y: 213, endPoint x: 301, endPoint y: 218, distance: 65.9
click at [301, 218] on li "On the top right: the Trigger details helpful when exchanging with Support" at bounding box center [342, 221] width 344 height 12
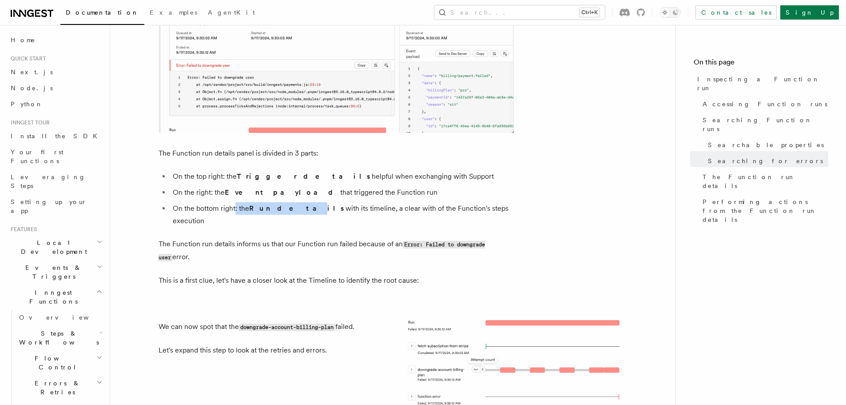
drag, startPoint x: 238, startPoint y: 198, endPoint x: 280, endPoint y: 201, distance: 42.8
click at [280, 202] on li "On the bottom right: the Run details with its timeline, a clear with of the Fun…" at bounding box center [342, 214] width 344 height 25
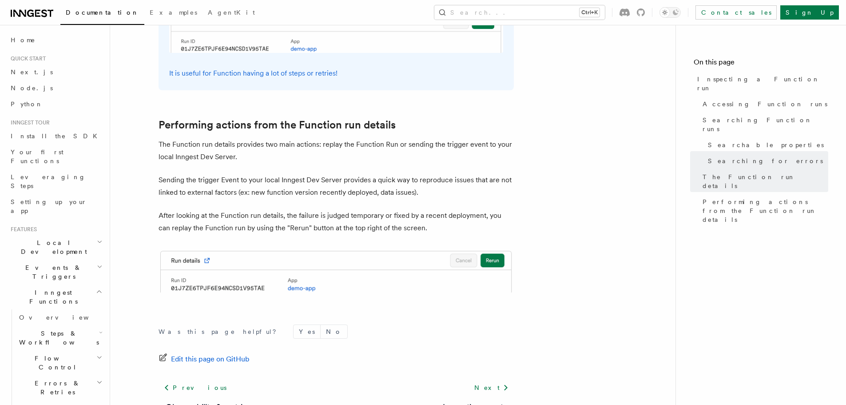
scroll to position [2265, 0]
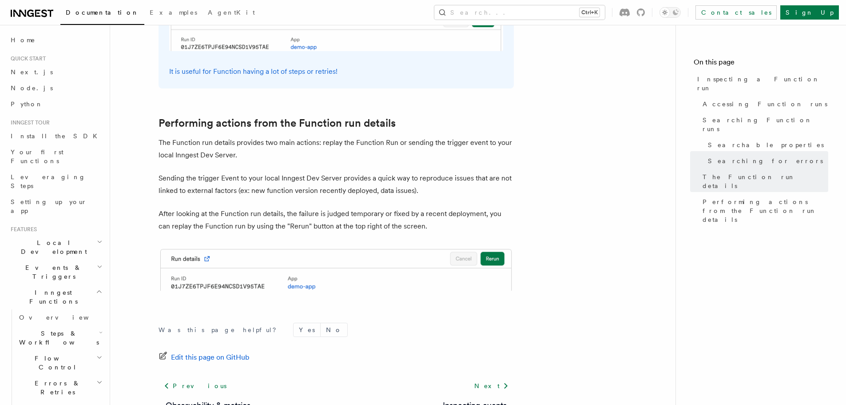
click at [356, 136] on p "The Function run details provides two main actions: replay the Function Run or …" at bounding box center [336, 148] width 355 height 25
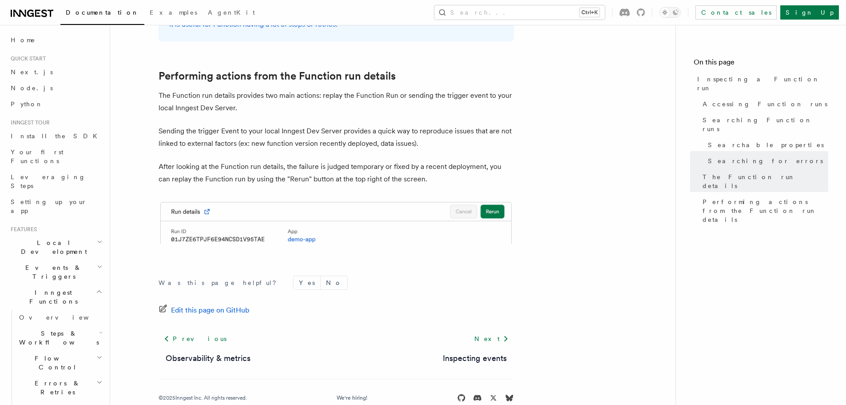
click at [321, 125] on p "Sending the trigger Event to your local Inngest Dev Server provides a quick way…" at bounding box center [336, 137] width 355 height 25
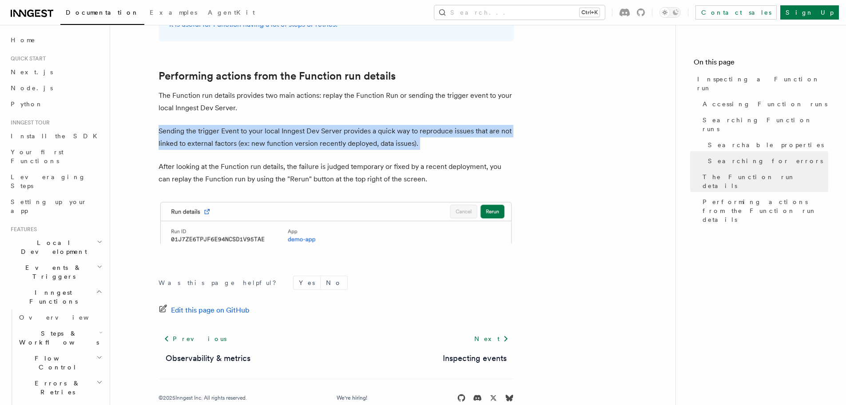
click at [321, 125] on p "Sending the trigger Event to your local Inngest Dev Server provides a quick way…" at bounding box center [336, 137] width 355 height 25
click at [334, 125] on p "Sending the trigger Event to your local Inngest Dev Server provides a quick way…" at bounding box center [336, 137] width 355 height 25
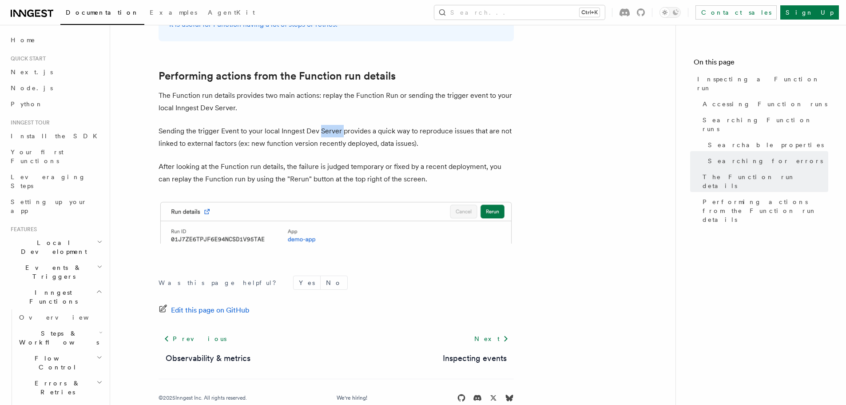
click at [334, 125] on p "Sending the trigger Event to your local Inngest Dev Server provides a quick way…" at bounding box center [336, 137] width 355 height 25
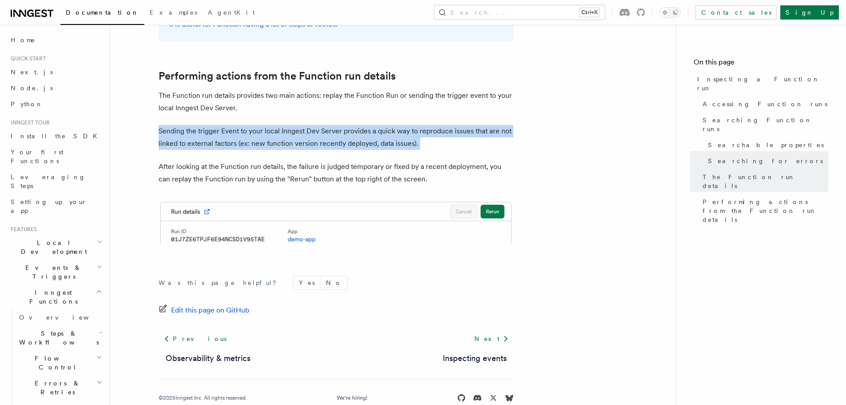
click at [334, 125] on p "Sending the trigger Event to your local Inngest Dev Server provides a quick way…" at bounding box center [336, 137] width 355 height 25
click at [408, 125] on p "Sending the trigger Event to your local Inngest Dev Server provides a quick way…" at bounding box center [336, 137] width 355 height 25
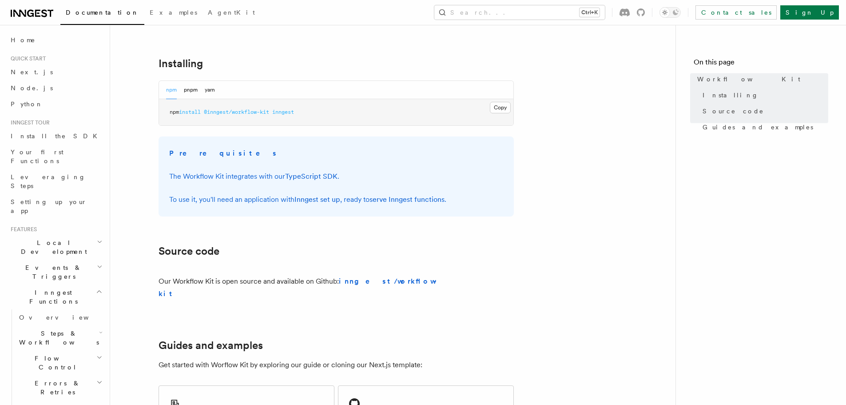
scroll to position [355, 0]
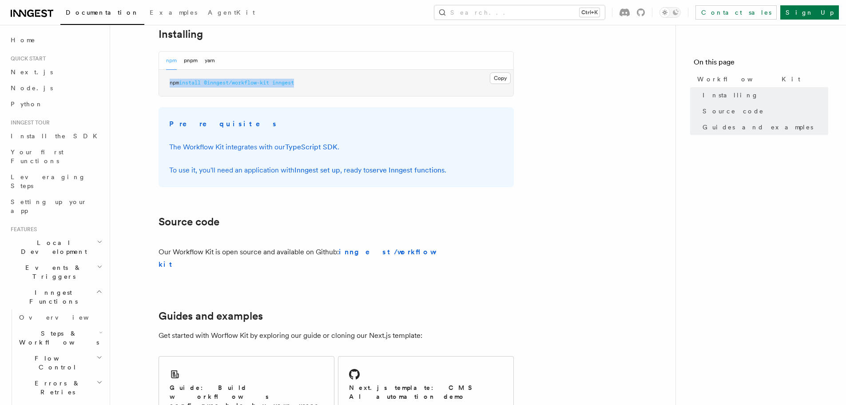
drag, startPoint x: 334, startPoint y: 83, endPoint x: 169, endPoint y: 90, distance: 165.8
click at [169, 90] on pre "npm install @inngest/workflow-kit inngest" at bounding box center [336, 83] width 354 height 27
copy span "npm install @inngest/workflow-kit inngest"
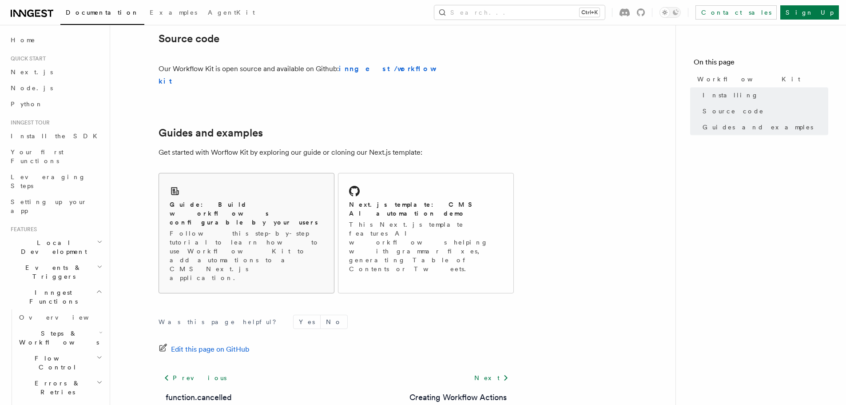
scroll to position [539, 0]
click at [267, 228] on p "Follow this step-by-step tutorial to learn how to use Workflow Kit to add autom…" at bounding box center [247, 254] width 154 height 53
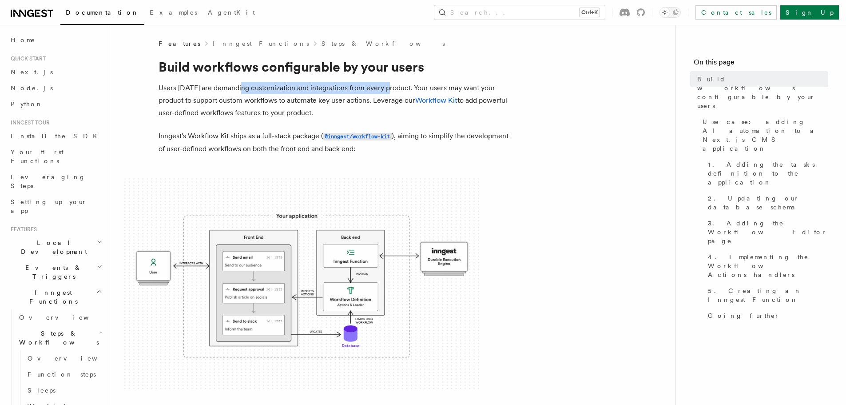
click at [387, 90] on p "Users [DATE] are demanding customization and integrations from every product. Y…" at bounding box center [336, 100] width 355 height 37
click at [352, 89] on p "Users [DATE] are demanding customization and integrations from every product. Y…" at bounding box center [336, 100] width 355 height 37
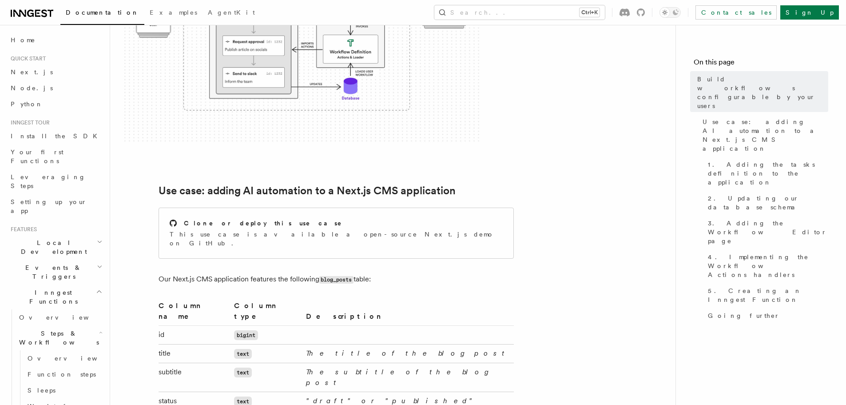
scroll to position [311, 0]
